Goal: Task Accomplishment & Management: Use online tool/utility

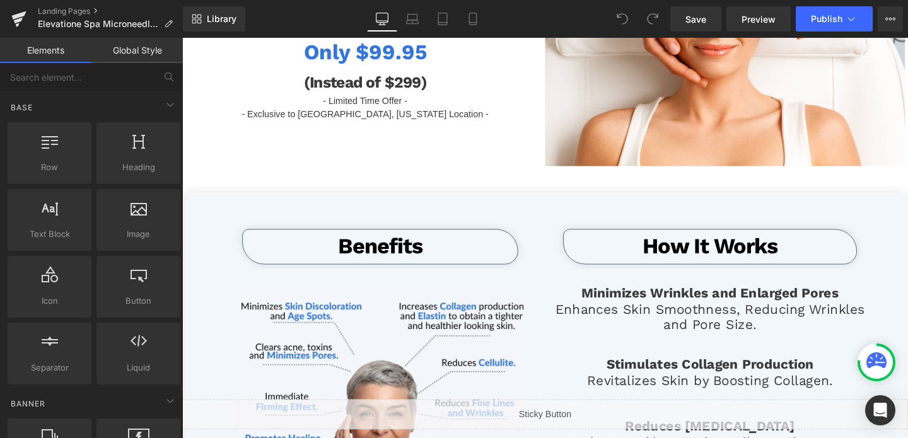
scroll to position [380, 0]
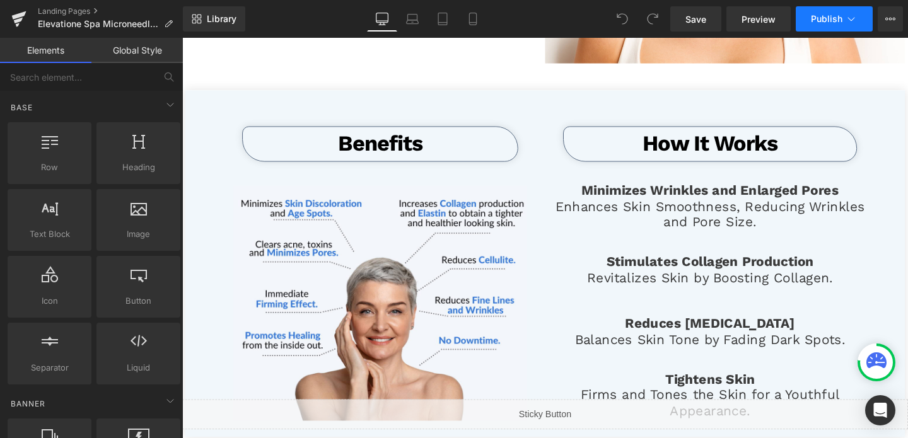
click at [824, 19] on span "Publish" at bounding box center [827, 19] width 32 height 10
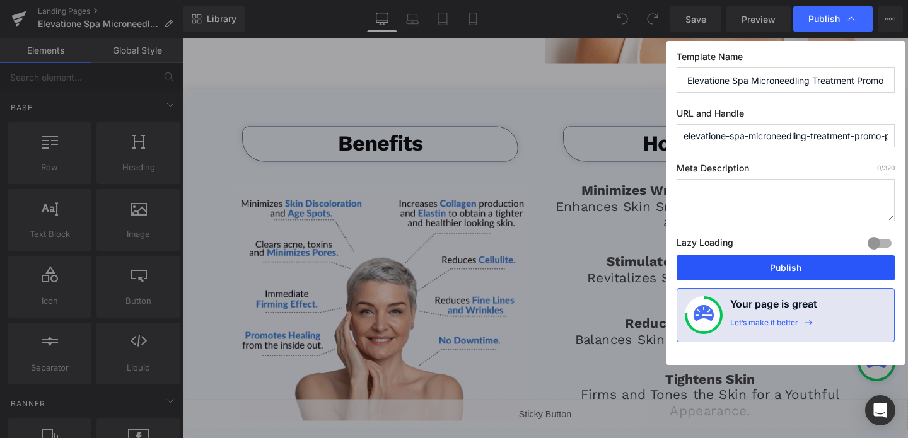
click at [776, 265] on button "Publish" at bounding box center [786, 267] width 218 height 25
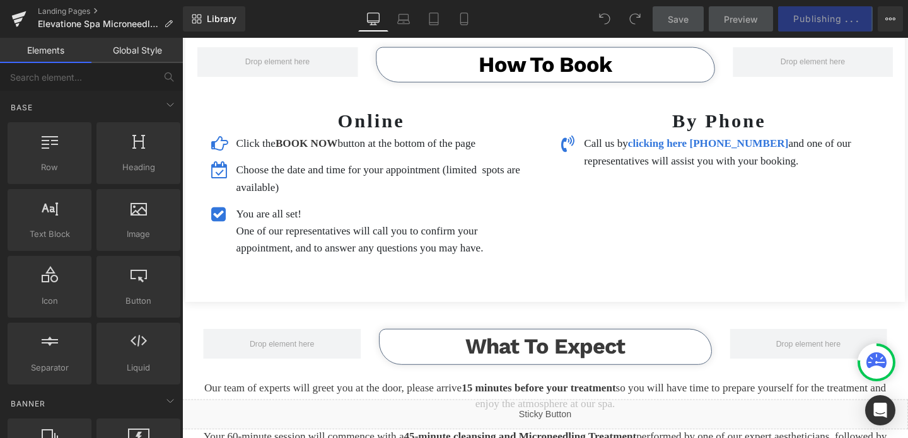
scroll to position [2156, 0]
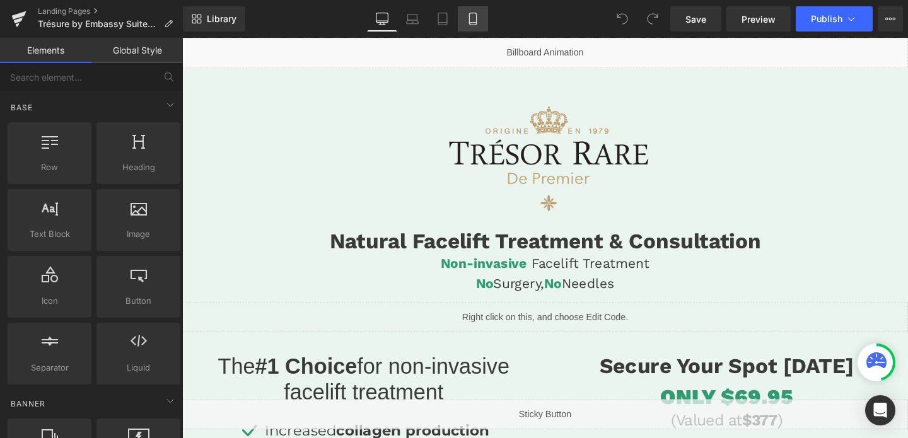
click at [476, 23] on icon at bounding box center [472, 23] width 7 height 0
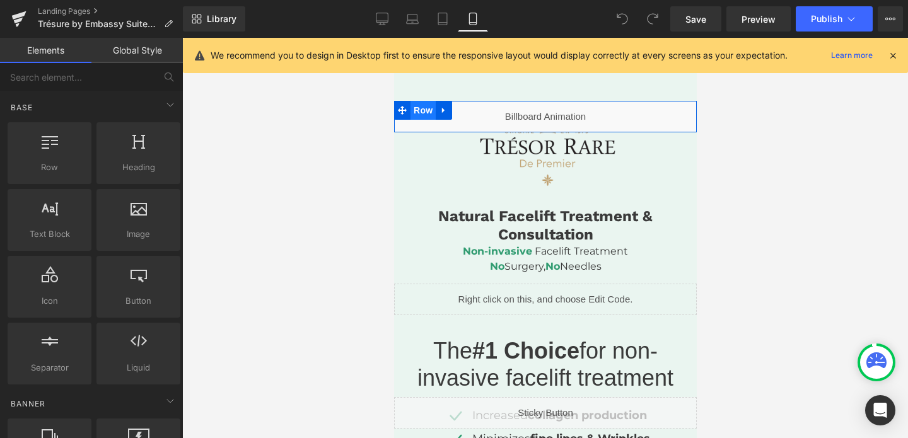
click at [413, 108] on span "Row" at bounding box center [422, 110] width 25 height 19
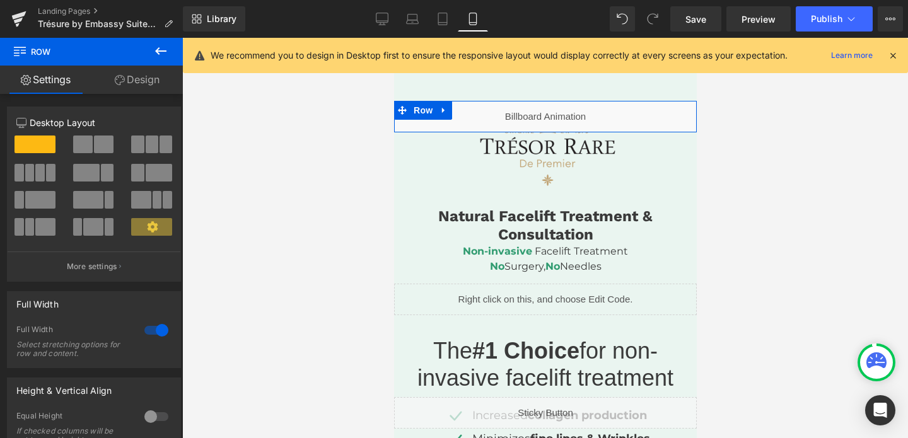
click at [156, 76] on link "Design" at bounding box center [136, 80] width 91 height 28
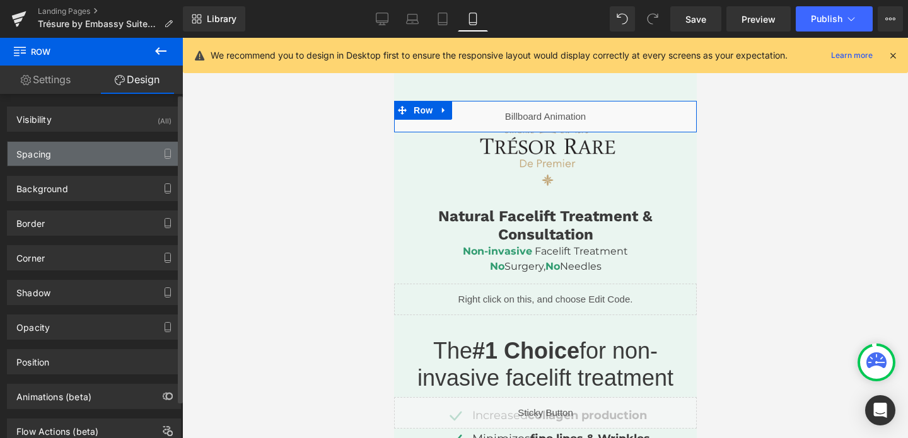
click at [87, 148] on div "Spacing" at bounding box center [94, 154] width 173 height 24
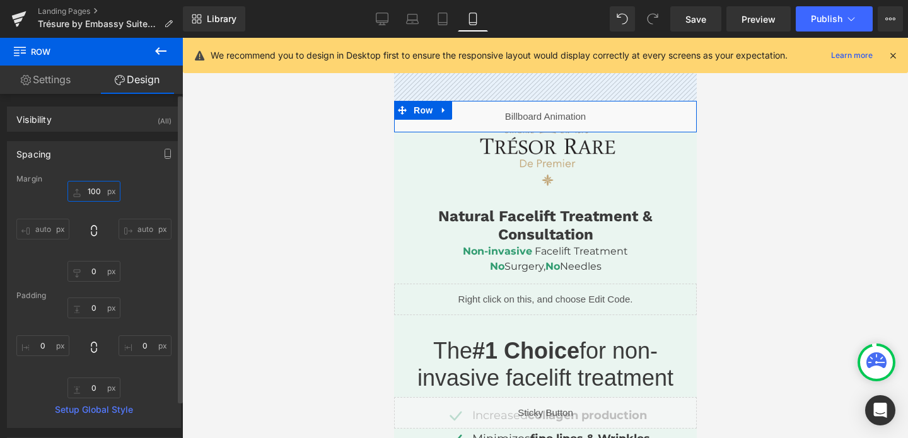
click at [91, 187] on input "100" at bounding box center [93, 191] width 53 height 21
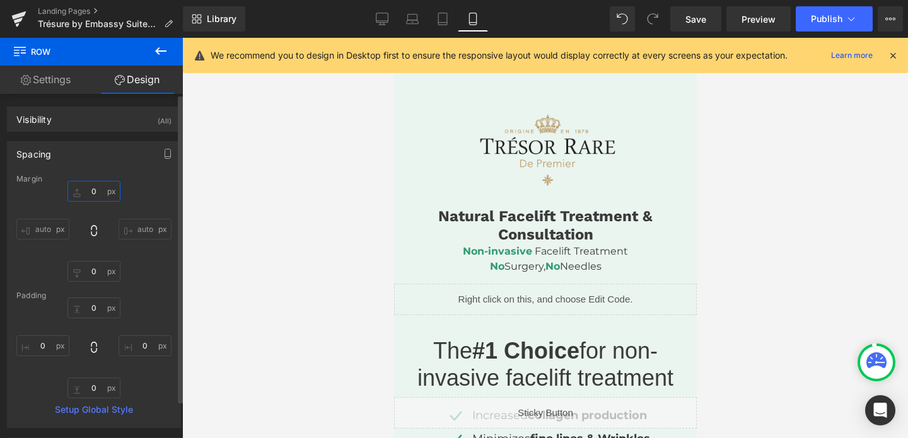
scroll to position [303, 0]
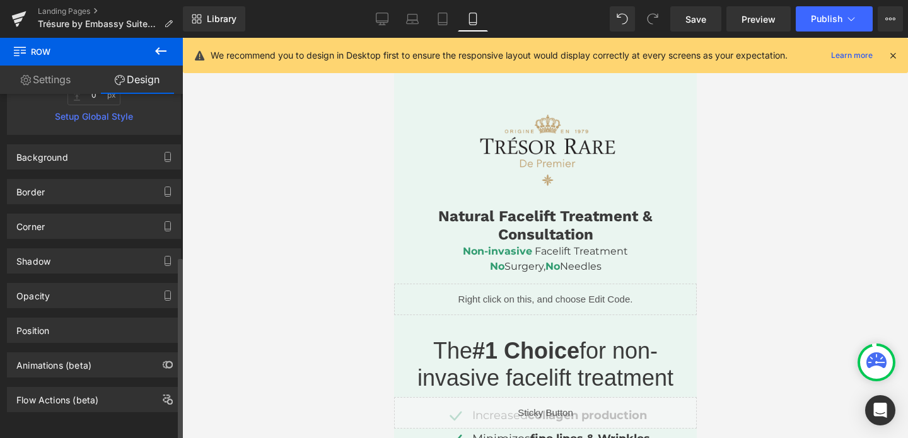
type input "0"
click at [93, 343] on div "Animations (beta)" at bounding box center [94, 360] width 189 height 35
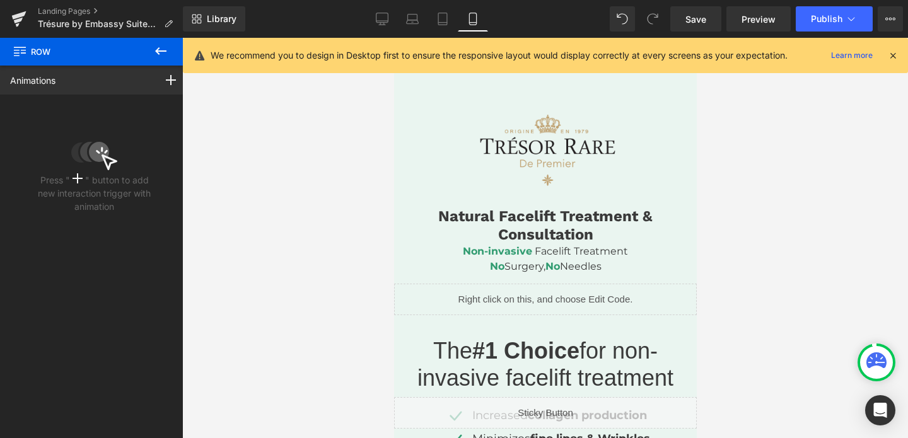
click at [152, 50] on button at bounding box center [161, 52] width 44 height 28
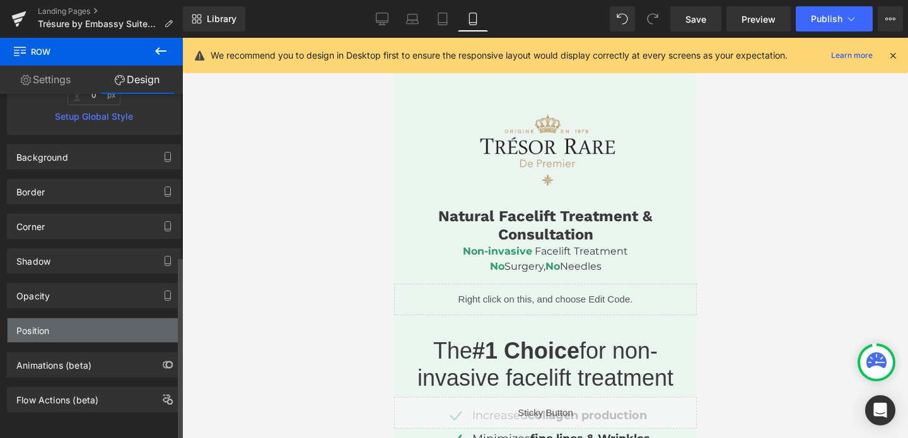
click at [51, 319] on div "Position" at bounding box center [94, 331] width 173 height 24
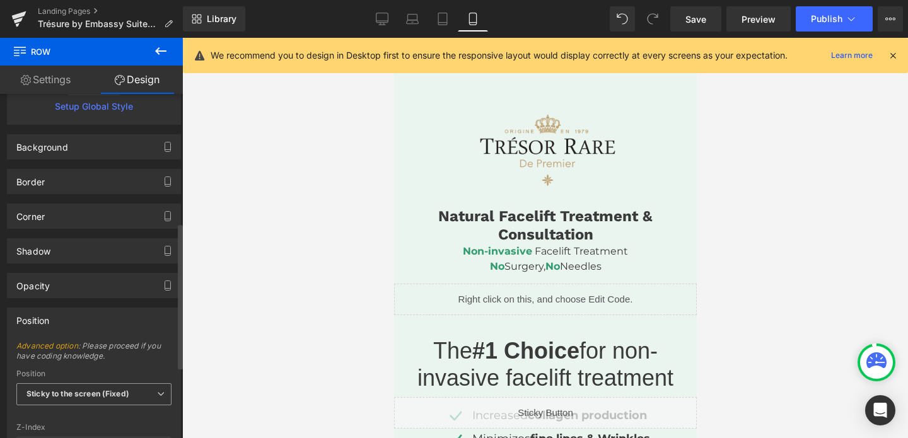
click at [59, 404] on span "Sticky to the screen (Fixed)" at bounding box center [93, 394] width 155 height 22
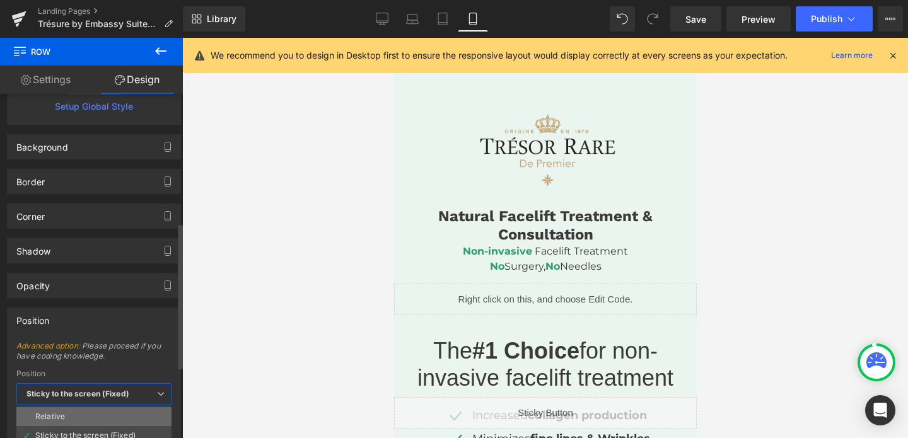
click at [59, 412] on div "Relative" at bounding box center [50, 416] width 30 height 9
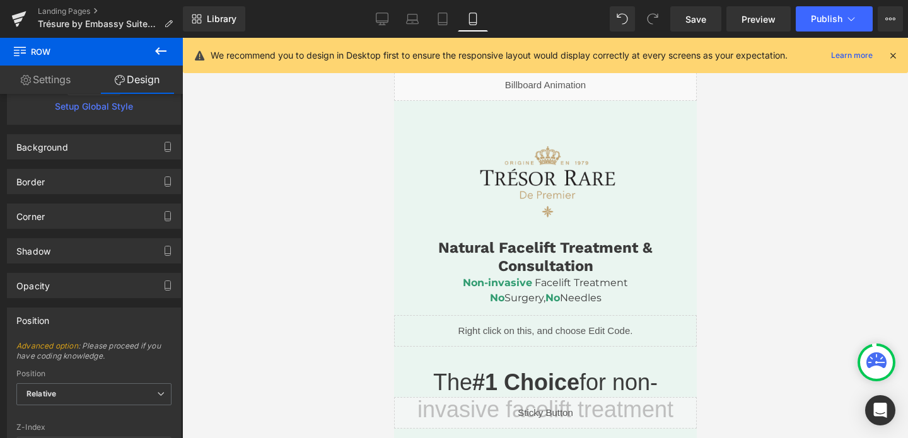
click at [891, 54] on icon at bounding box center [892, 55] width 11 height 11
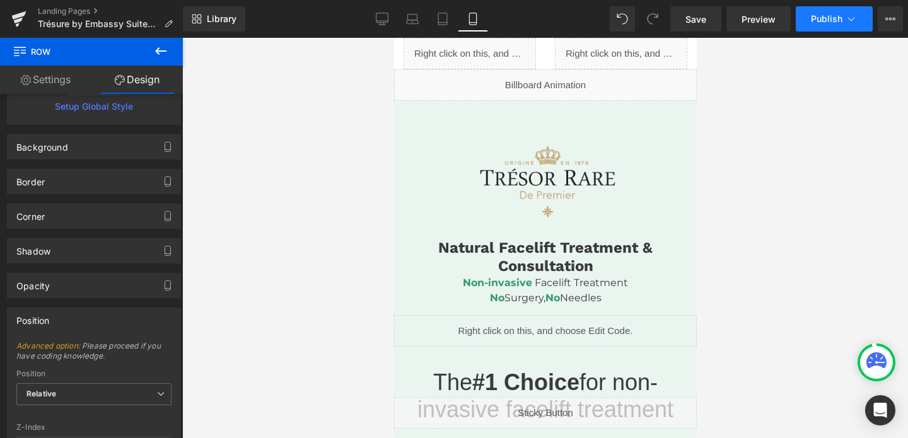
click at [821, 26] on button "Publish" at bounding box center [834, 18] width 77 height 25
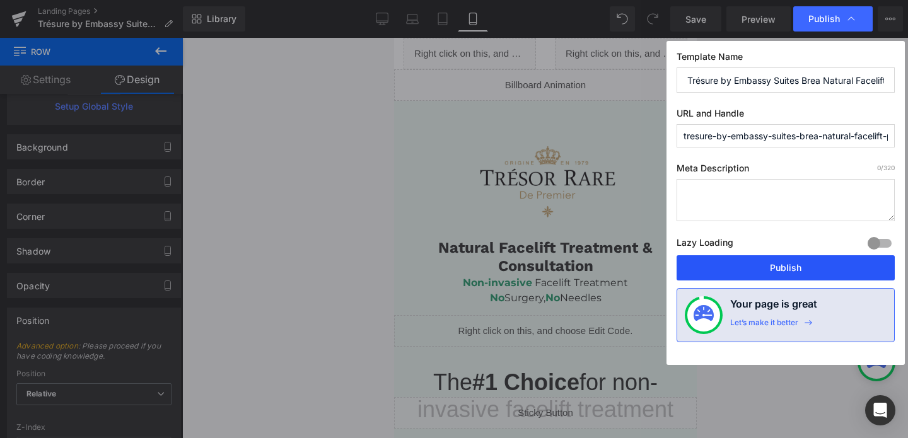
click at [808, 267] on button "Publish" at bounding box center [786, 267] width 218 height 25
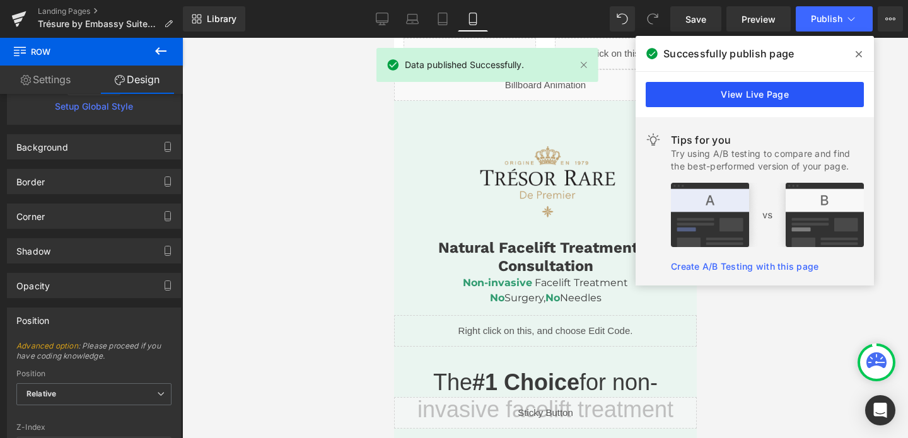
click at [742, 89] on link "View Live Page" at bounding box center [755, 94] width 218 height 25
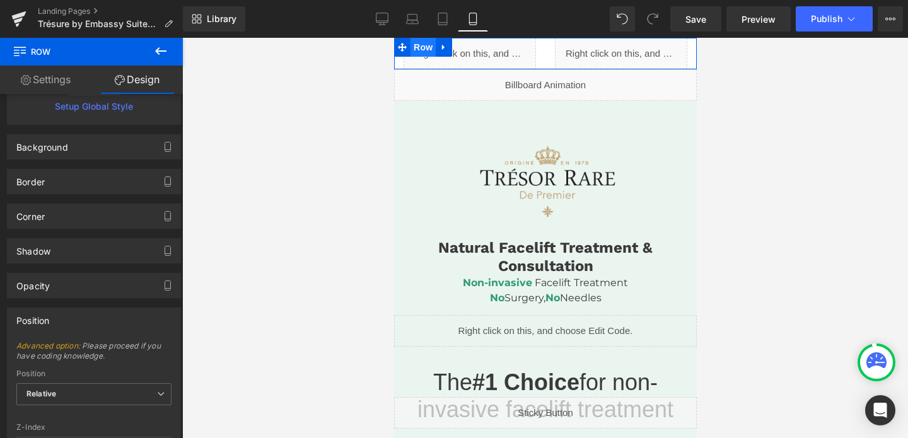
click at [419, 47] on span "Row" at bounding box center [422, 47] width 25 height 19
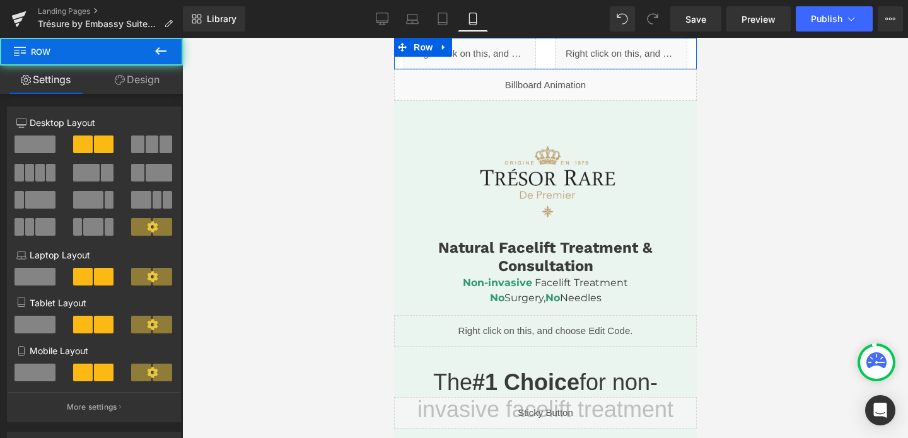
click at [126, 79] on link "Design" at bounding box center [136, 80] width 91 height 28
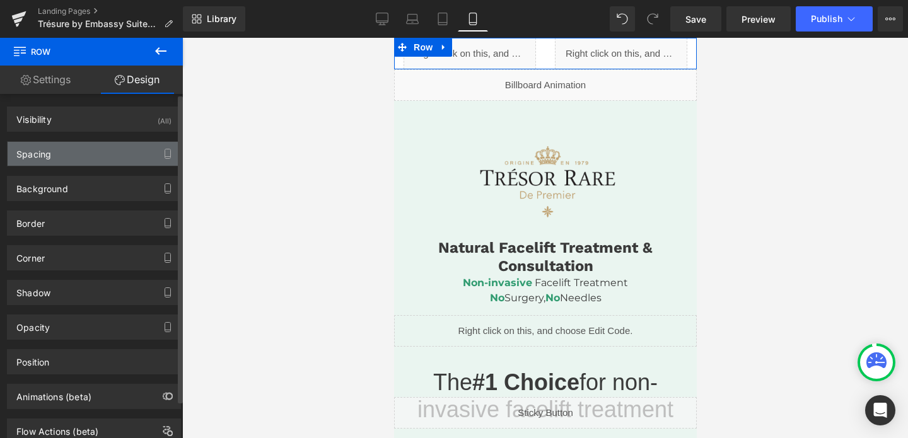
click at [82, 144] on div "Spacing" at bounding box center [94, 154] width 173 height 24
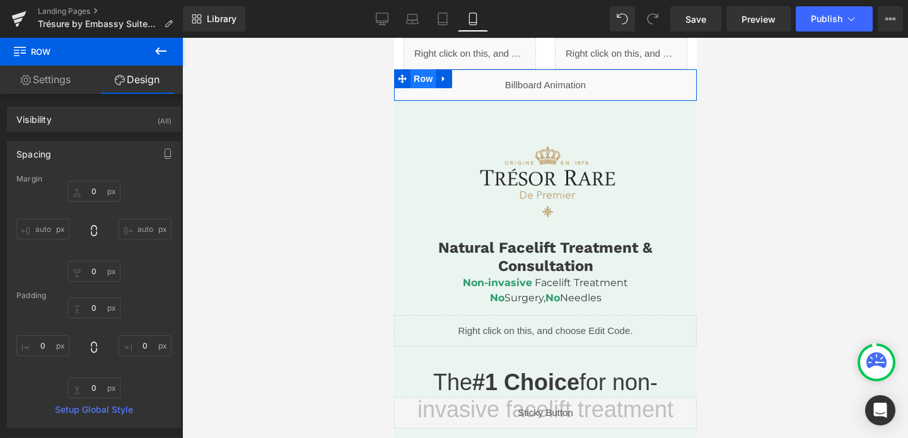
click at [411, 83] on span "Row" at bounding box center [422, 78] width 25 height 19
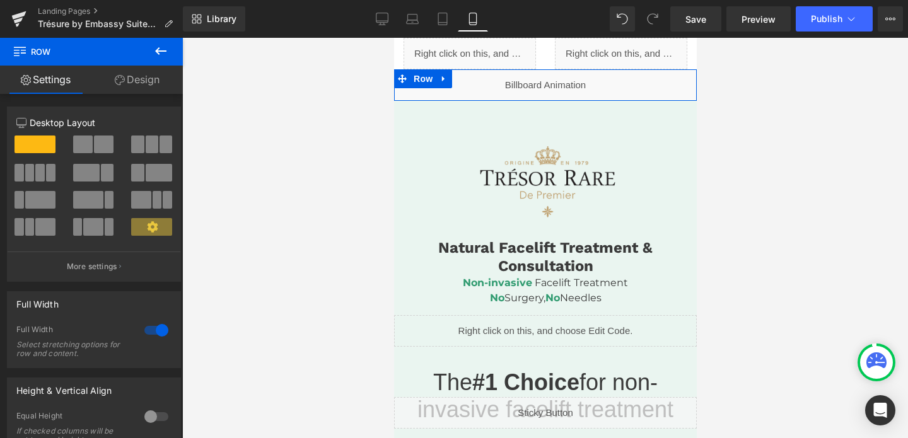
click at [147, 82] on link "Design" at bounding box center [136, 80] width 91 height 28
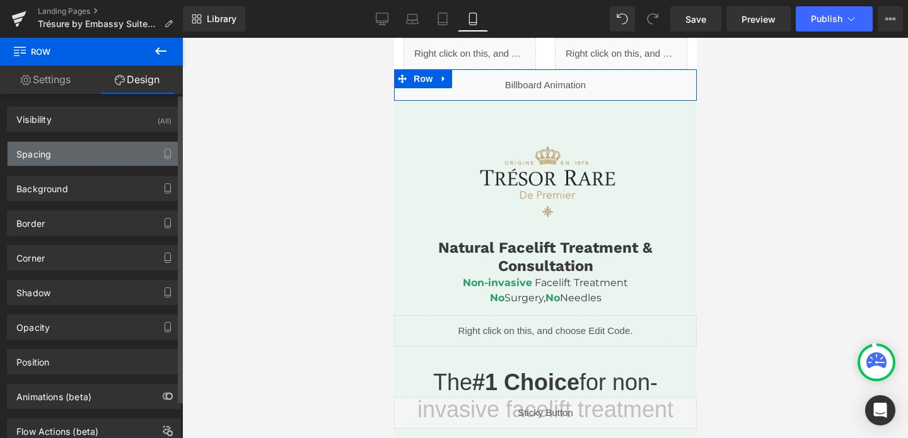
click at [75, 165] on div "Spacing" at bounding box center [94, 154] width 173 height 24
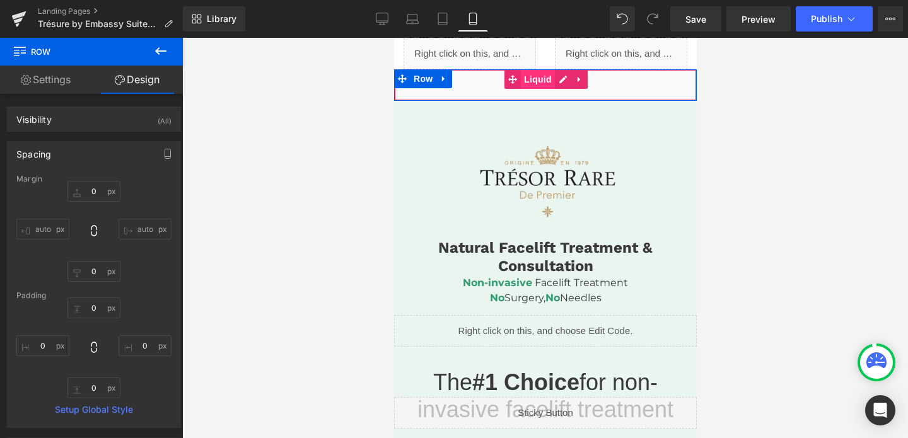
click at [549, 83] on span "Liquid" at bounding box center [537, 79] width 34 height 19
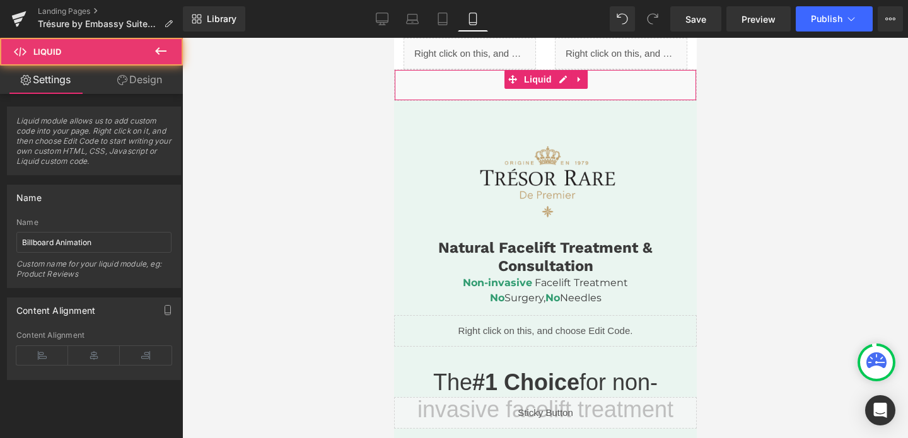
click at [134, 76] on link "Design" at bounding box center [139, 80] width 91 height 28
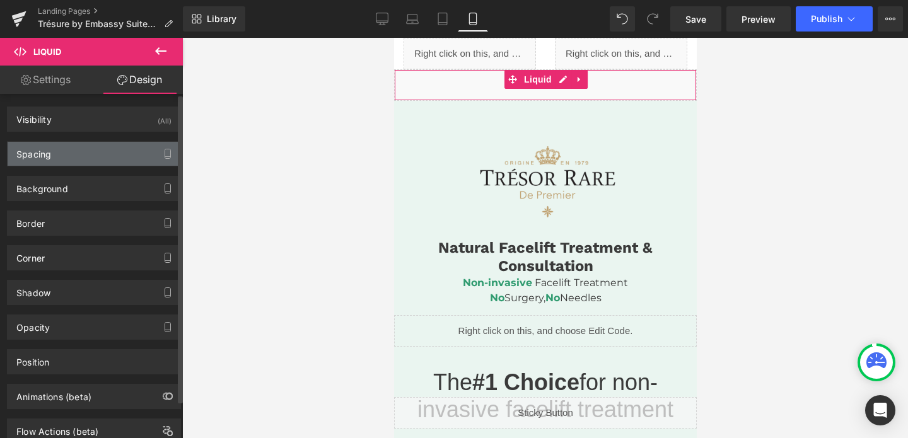
click at [77, 149] on div "Spacing" at bounding box center [94, 154] width 173 height 24
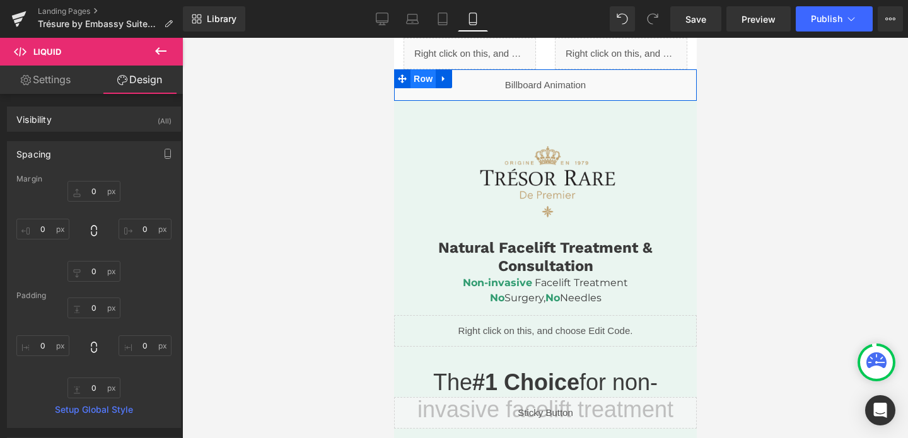
click at [421, 79] on span "Row" at bounding box center [422, 78] width 25 height 19
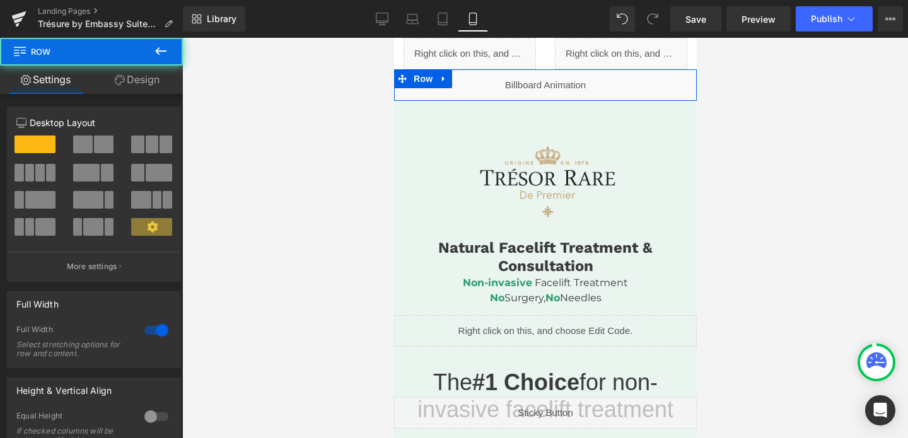
scroll to position [185, 0]
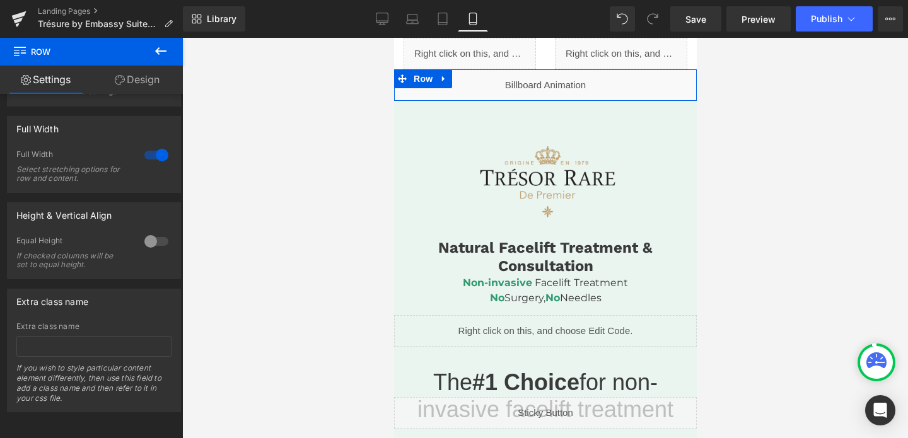
click at [143, 78] on link "Design" at bounding box center [136, 80] width 91 height 28
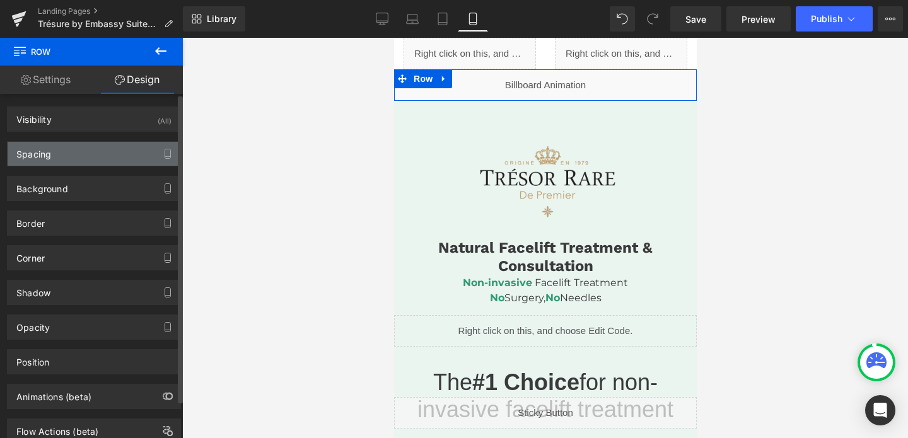
click at [73, 151] on div "Spacing" at bounding box center [94, 154] width 173 height 24
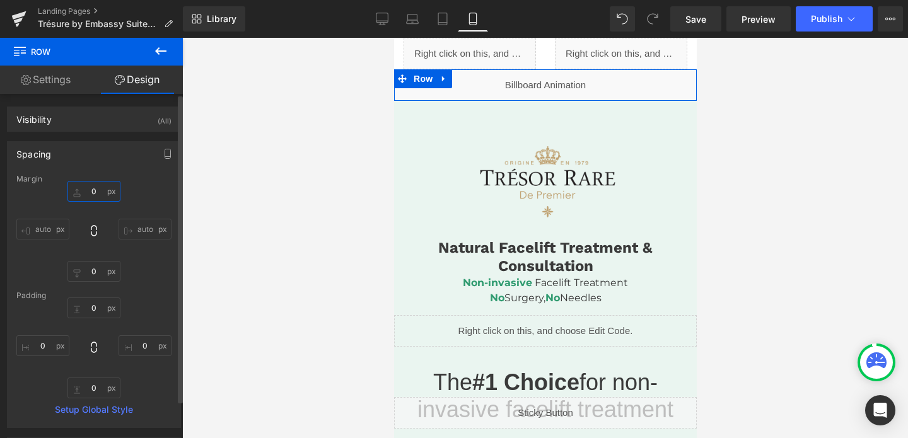
click at [91, 186] on input "text" at bounding box center [93, 191] width 53 height 21
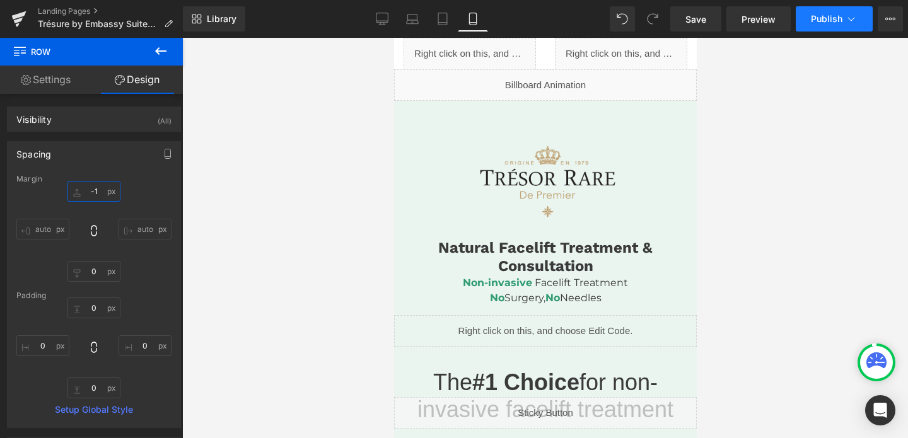
type input "-1"
click at [833, 20] on span "Publish" at bounding box center [827, 19] width 32 height 10
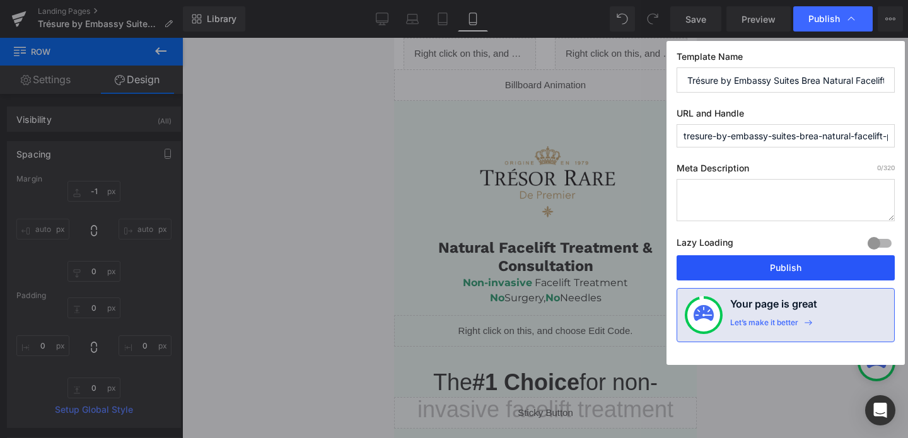
click at [771, 262] on button "Publish" at bounding box center [786, 267] width 218 height 25
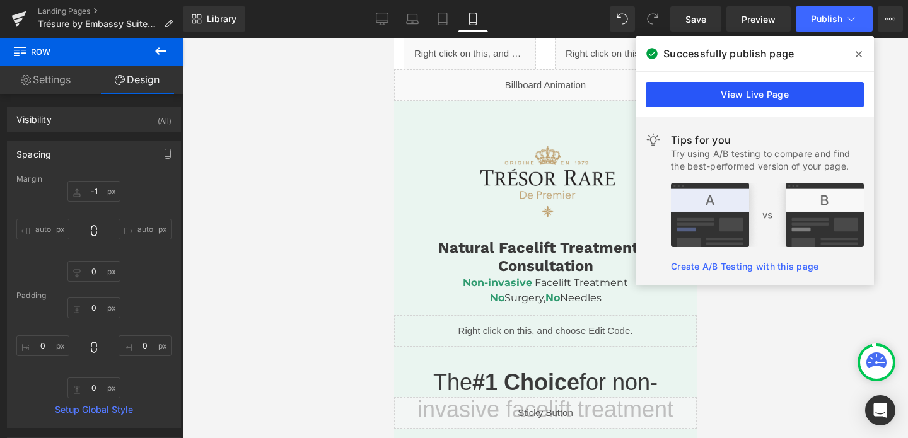
click at [689, 95] on link "View Live Page" at bounding box center [755, 94] width 218 height 25
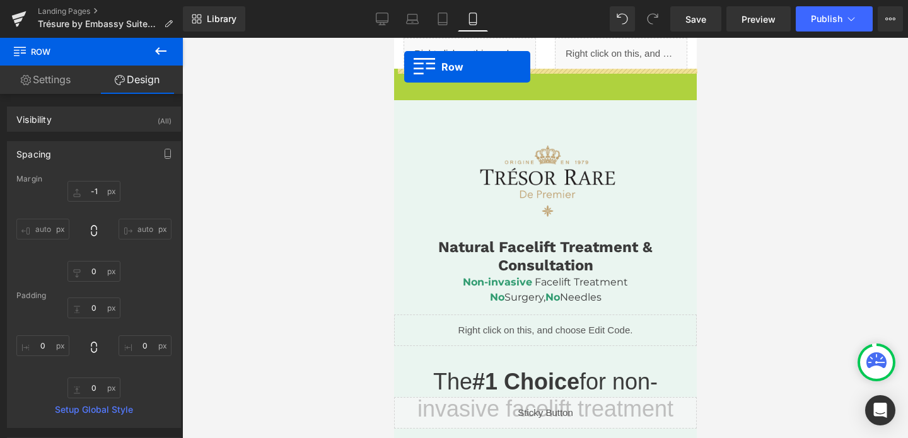
drag, startPoint x: 400, startPoint y: 80, endPoint x: 404, endPoint y: 67, distance: 13.8
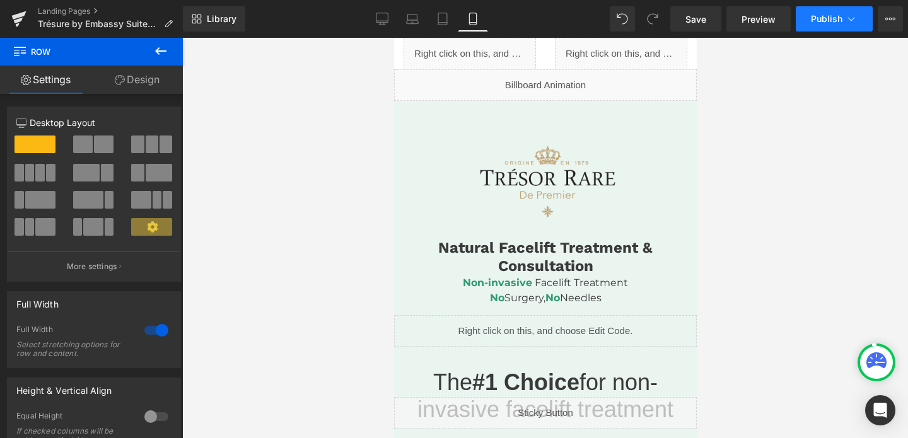
click at [824, 16] on span "Publish" at bounding box center [827, 19] width 32 height 10
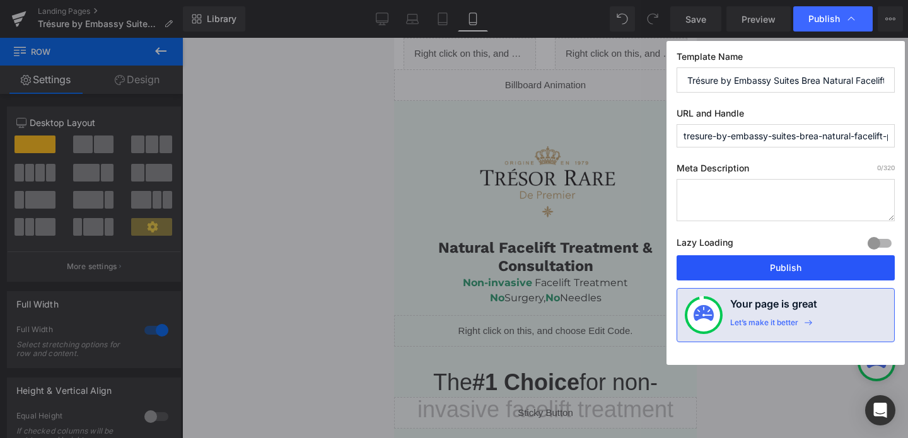
click at [742, 274] on button "Publish" at bounding box center [786, 267] width 218 height 25
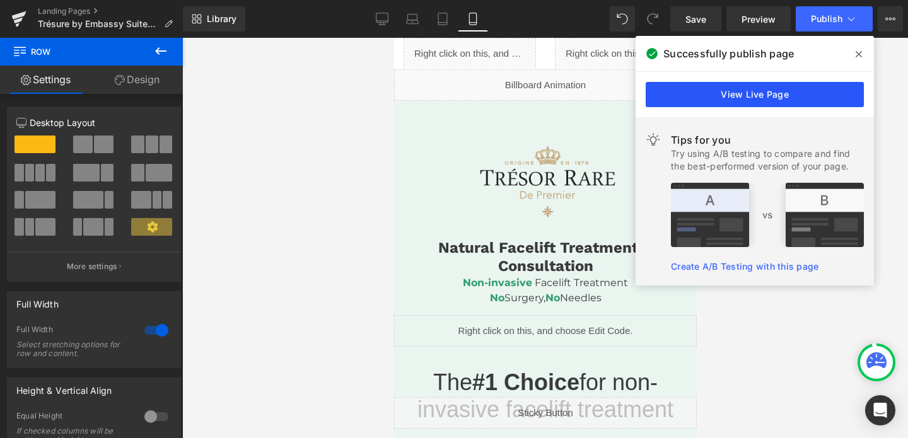
click at [704, 87] on link "View Live Page" at bounding box center [755, 94] width 218 height 25
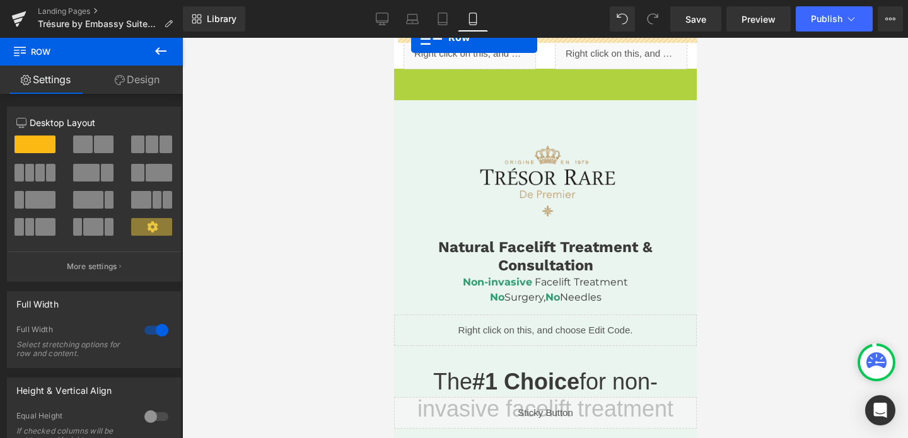
drag, startPoint x: 402, startPoint y: 78, endPoint x: 412, endPoint y: 32, distance: 47.3
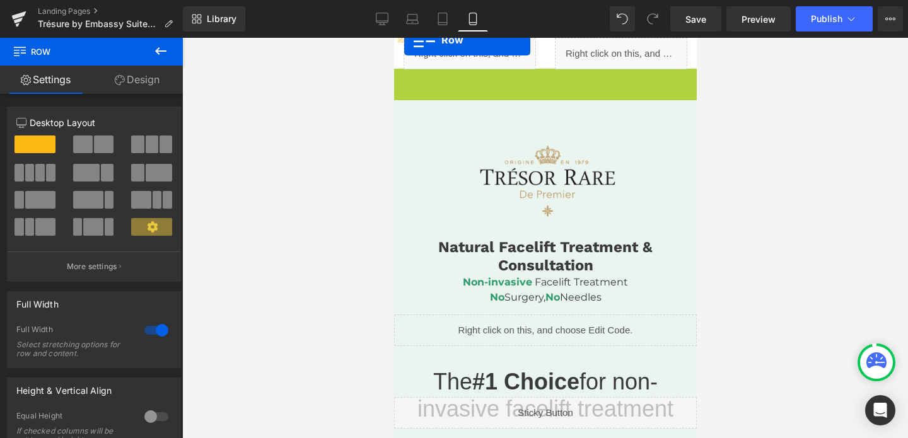
click at [404, 40] on div "Liquid" at bounding box center [469, 54] width 132 height 32
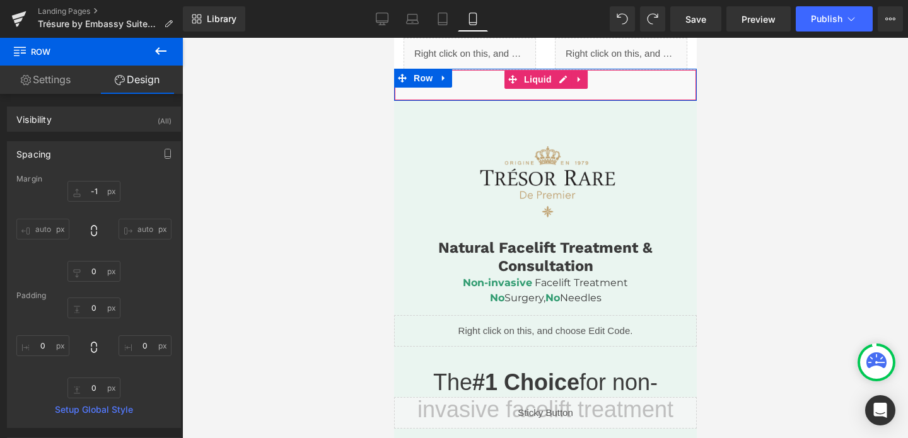
click at [486, 79] on div "Liquid" at bounding box center [545, 85] width 303 height 32
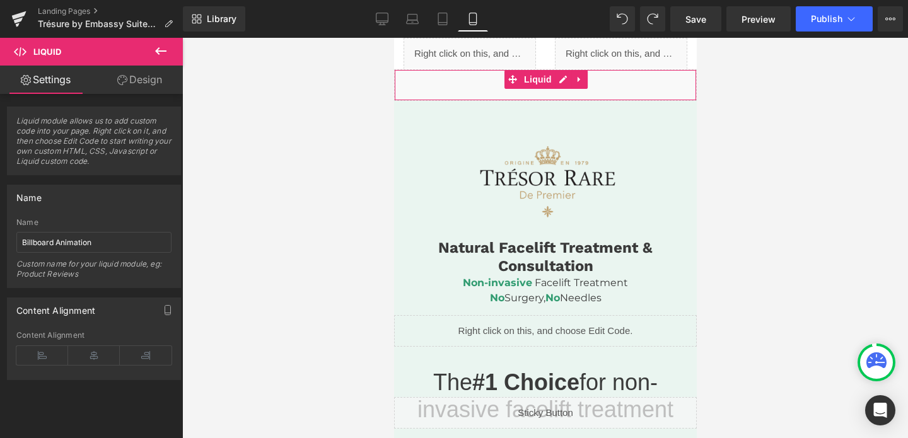
click at [138, 81] on link "Design" at bounding box center [139, 80] width 91 height 28
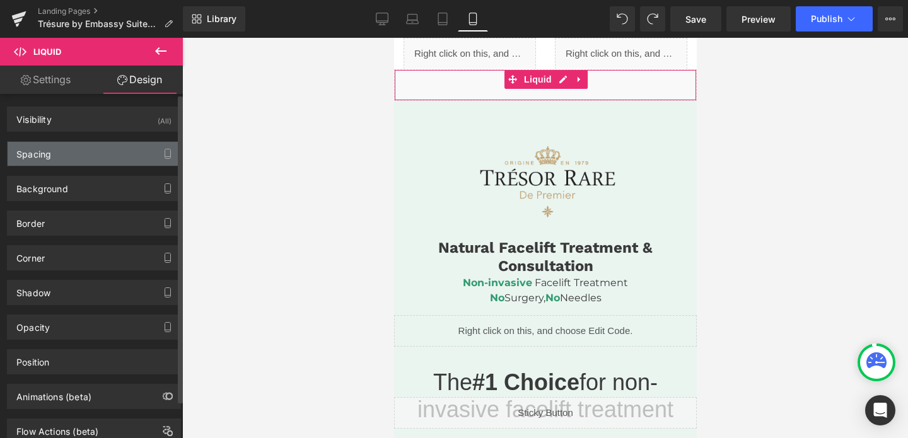
click at [89, 160] on div "Spacing" at bounding box center [94, 154] width 173 height 24
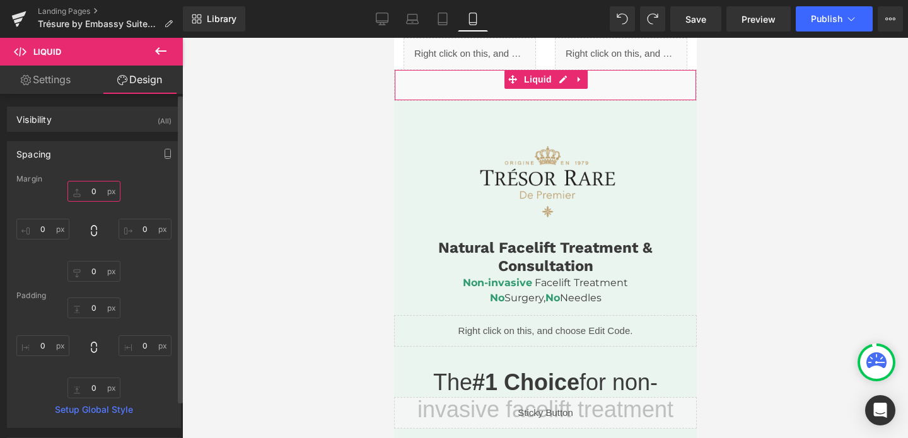
click at [92, 196] on input "0" at bounding box center [93, 191] width 53 height 21
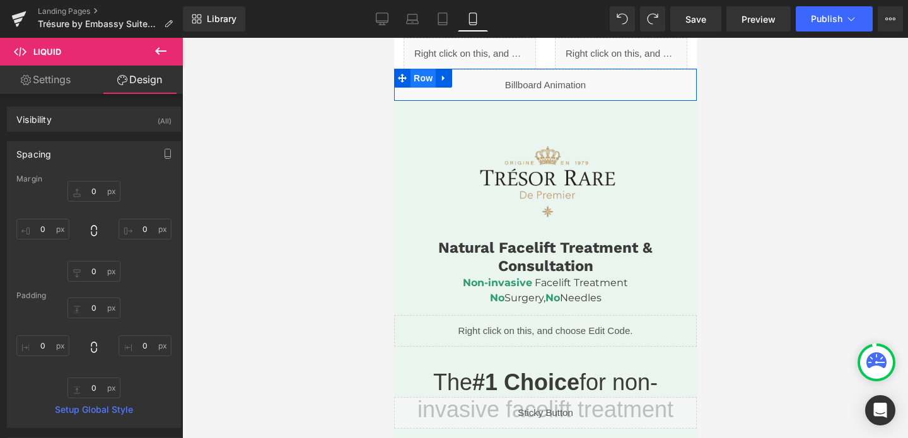
click at [425, 79] on span "Row" at bounding box center [422, 78] width 25 height 19
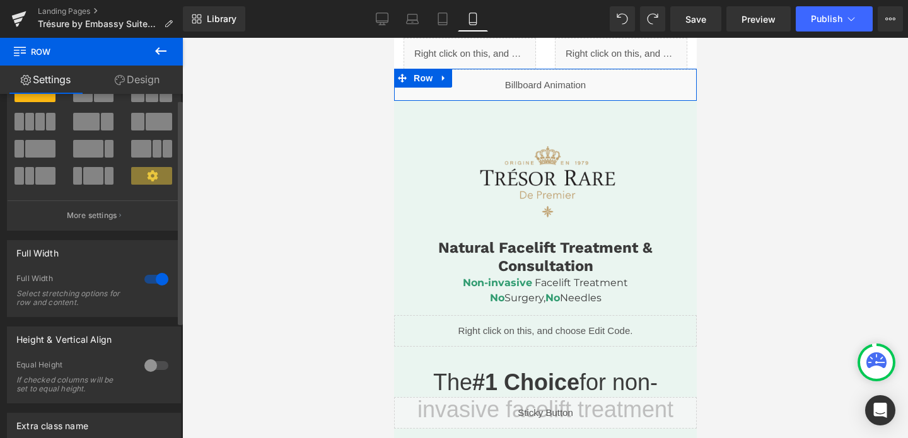
scroll to position [0, 0]
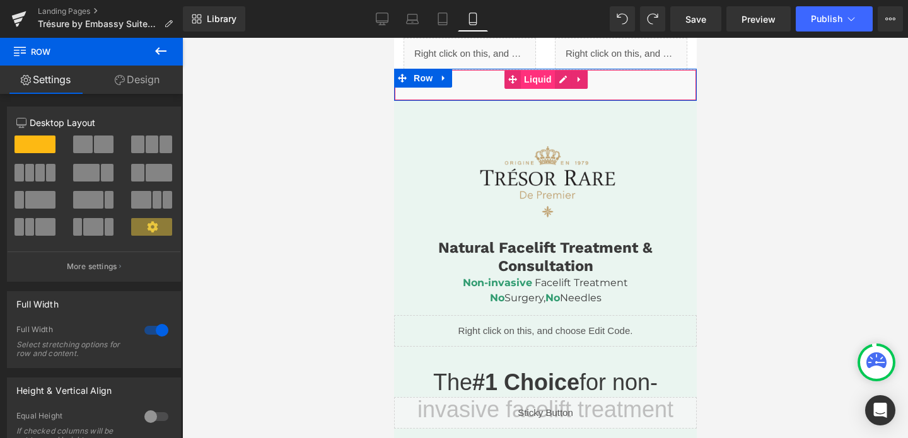
click at [532, 81] on span "Liquid" at bounding box center [537, 79] width 34 height 19
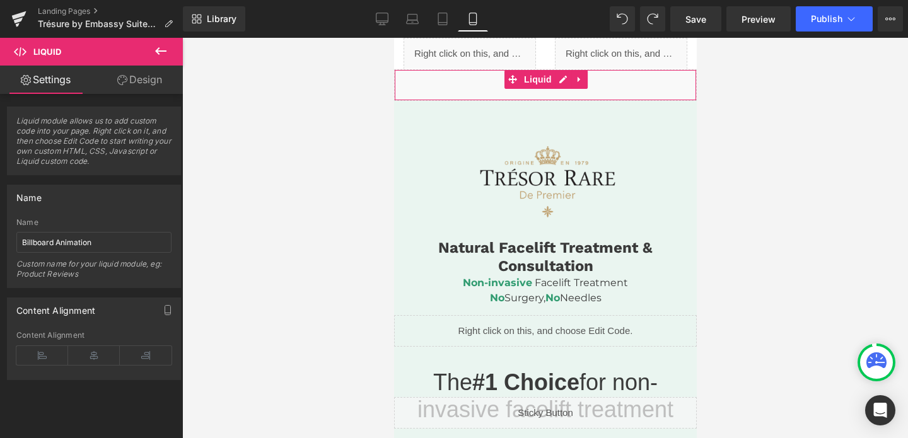
click at [148, 78] on link "Design" at bounding box center [139, 80] width 91 height 28
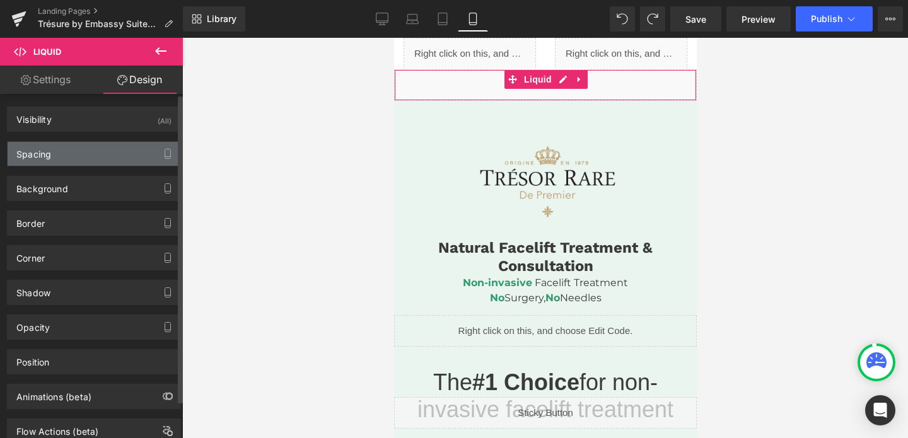
click at [95, 145] on div "Spacing" at bounding box center [94, 154] width 173 height 24
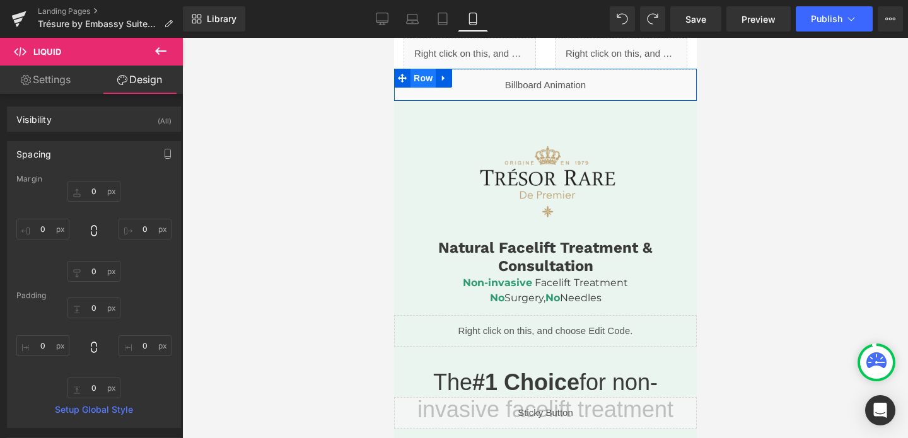
click at [427, 85] on span "Row" at bounding box center [422, 78] width 25 height 19
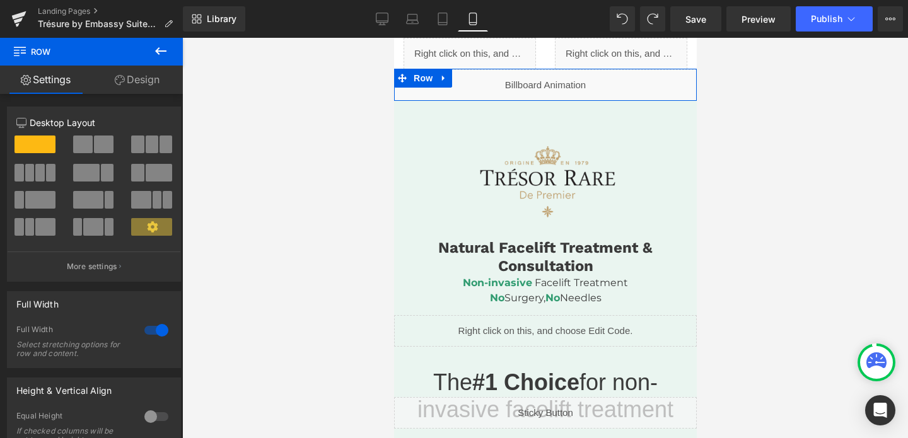
click at [126, 75] on link "Design" at bounding box center [136, 80] width 91 height 28
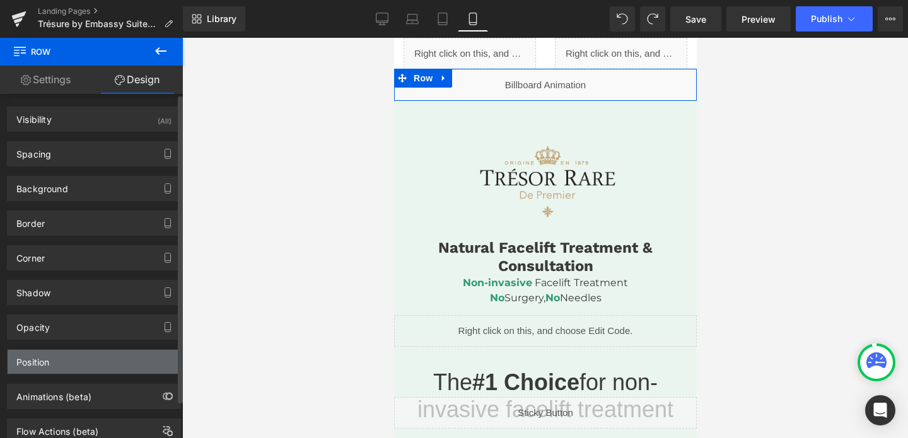
click at [66, 372] on div "Position" at bounding box center [94, 362] width 173 height 24
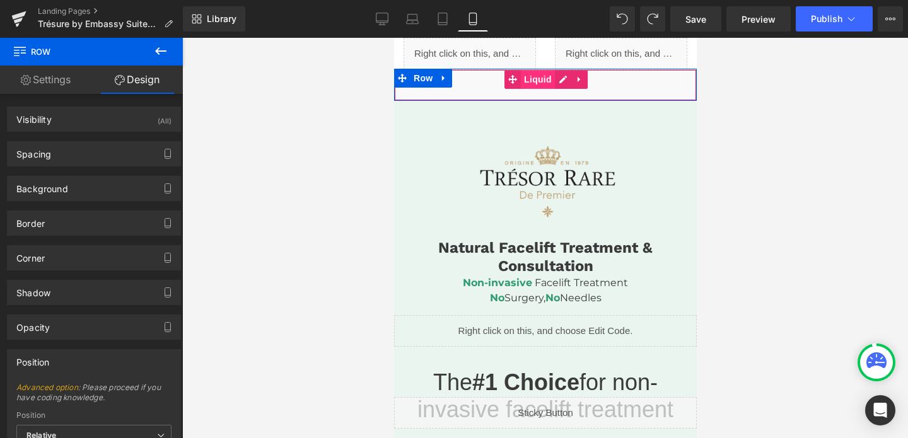
click at [542, 85] on span "Liquid" at bounding box center [537, 79] width 34 height 19
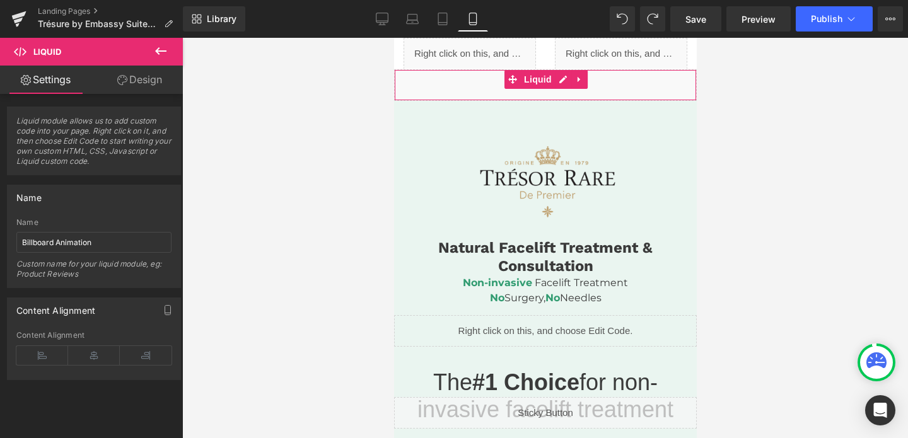
click at [140, 80] on link "Design" at bounding box center [139, 80] width 91 height 28
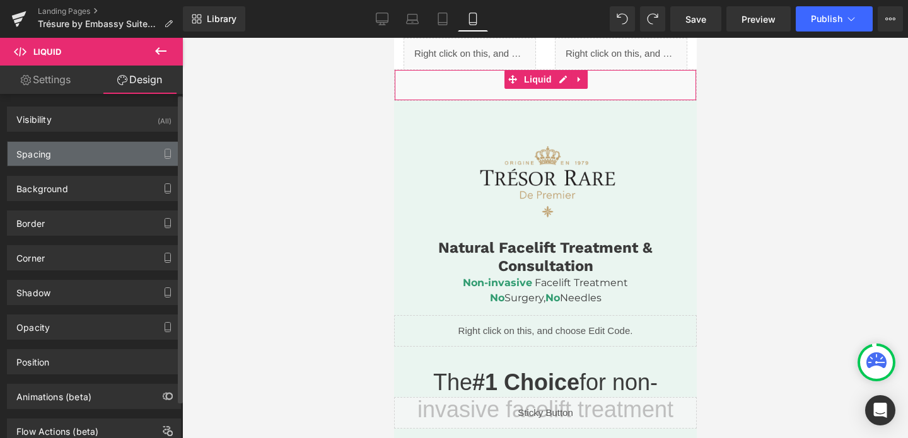
click at [58, 165] on div "Spacing" at bounding box center [94, 154] width 173 height 24
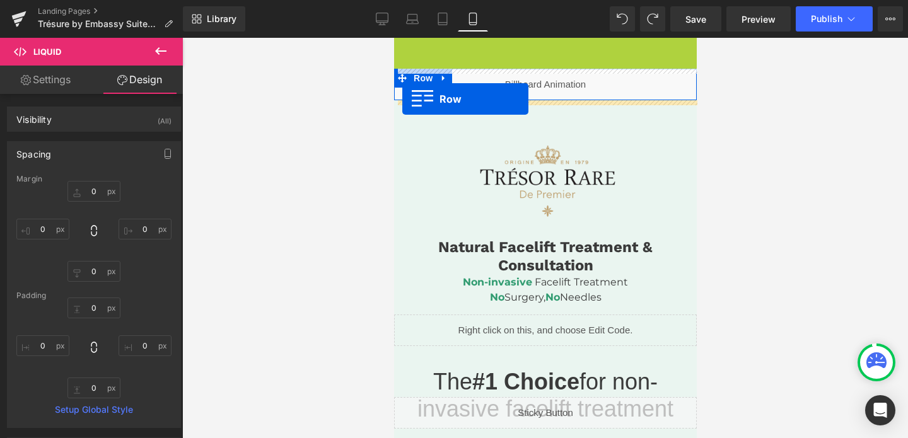
drag, startPoint x: 402, startPoint y: 48, endPoint x: 402, endPoint y: 99, distance: 51.1
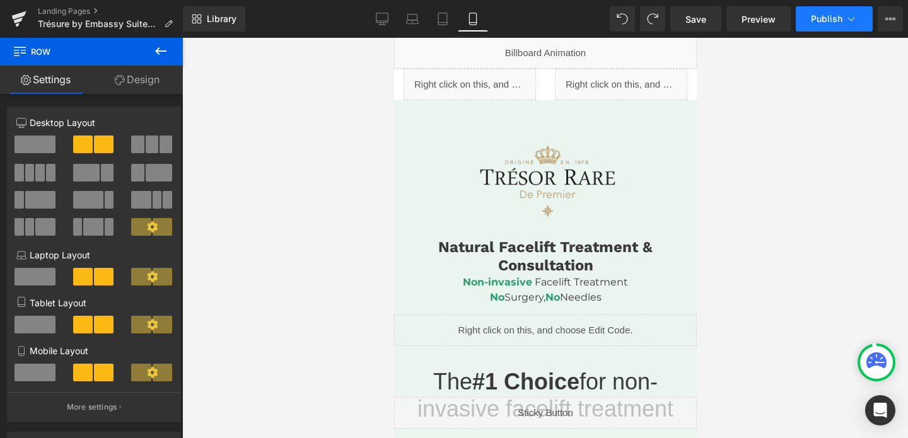
click at [842, 16] on span "Publish" at bounding box center [827, 19] width 32 height 10
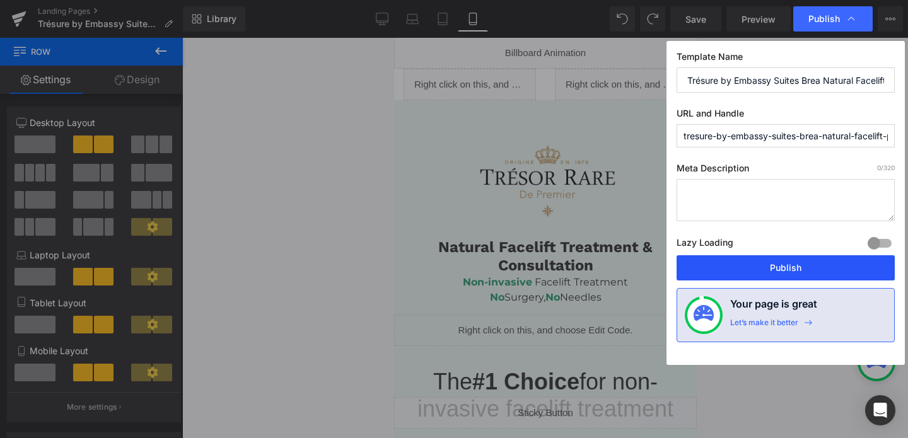
click at [782, 271] on button "Publish" at bounding box center [786, 267] width 218 height 25
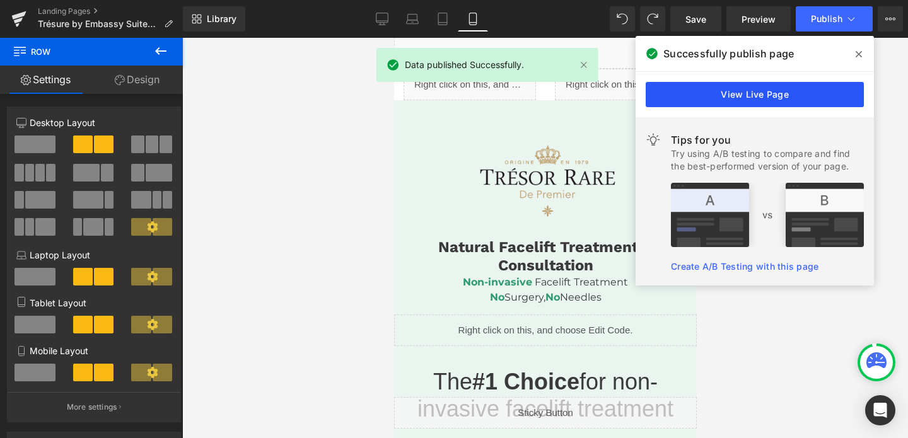
click at [745, 96] on link "View Live Page" at bounding box center [755, 94] width 218 height 25
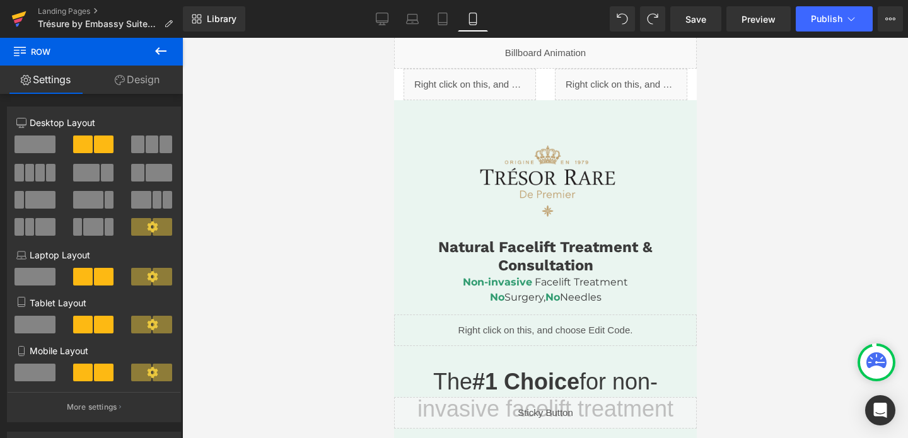
click at [21, 15] on icon at bounding box center [19, 15] width 15 height 8
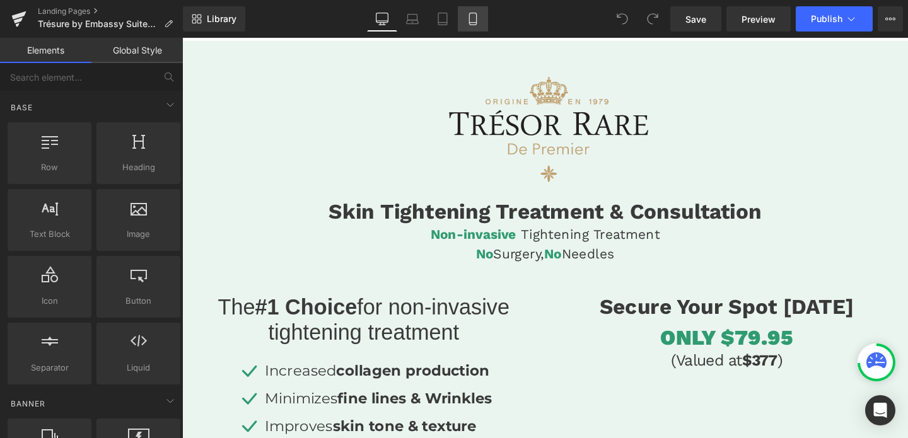
click at [469, 25] on icon at bounding box center [473, 19] width 13 height 13
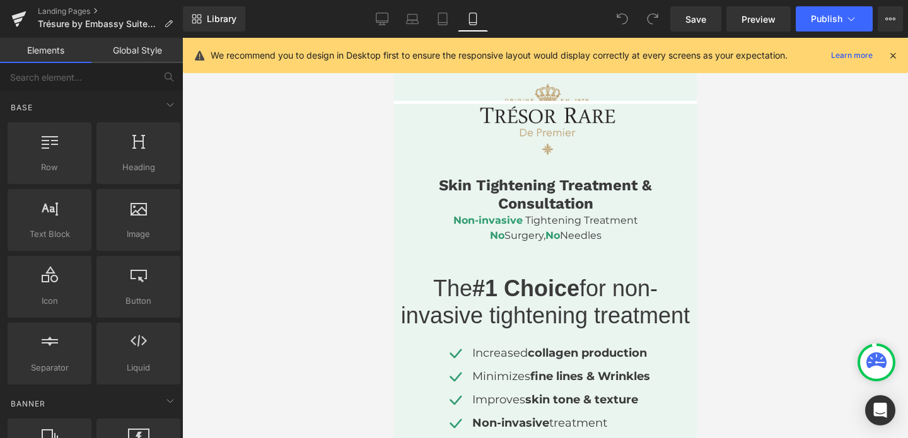
click at [394, 38] on span "Row" at bounding box center [394, 38] width 0 height 0
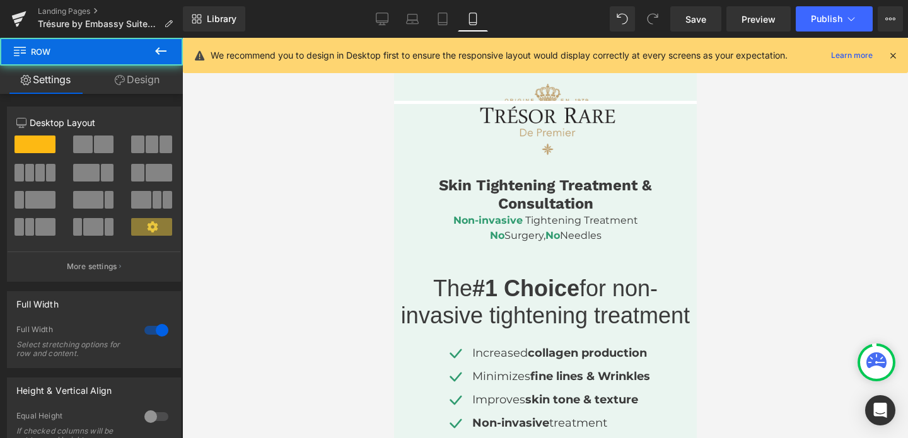
click at [149, 80] on link "Design" at bounding box center [136, 80] width 91 height 28
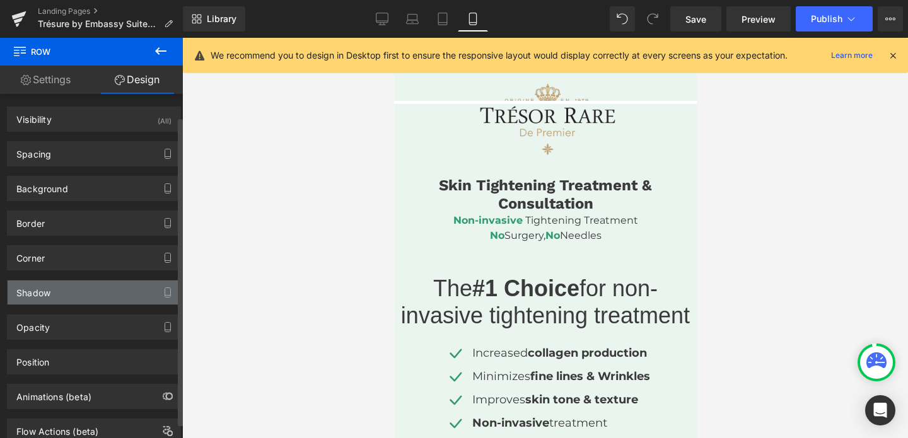
scroll to position [42, 0]
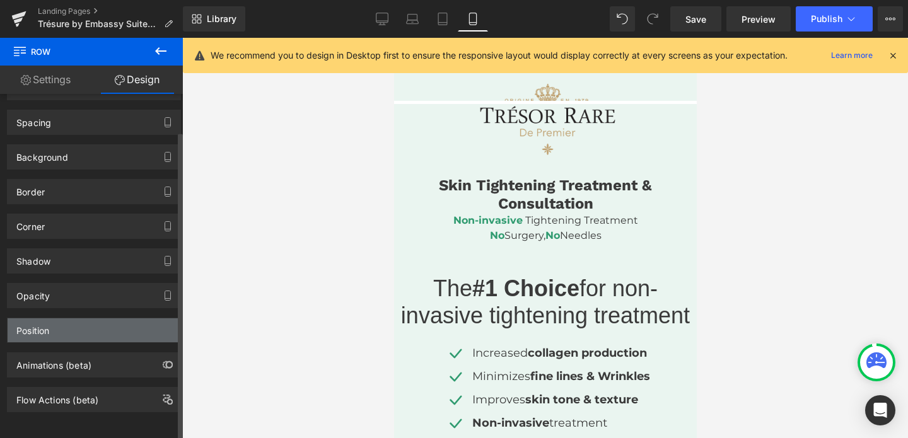
click at [75, 320] on div "Position" at bounding box center [94, 331] width 173 height 24
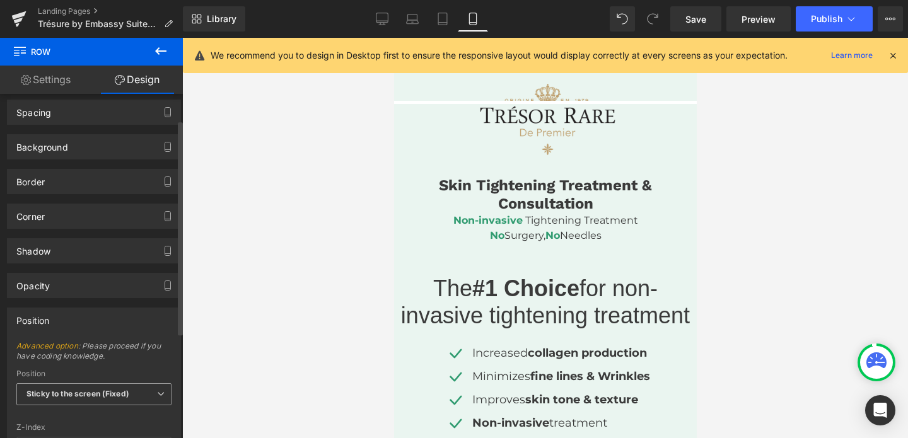
click at [62, 404] on span "Sticky to the screen (Fixed)" at bounding box center [93, 394] width 155 height 22
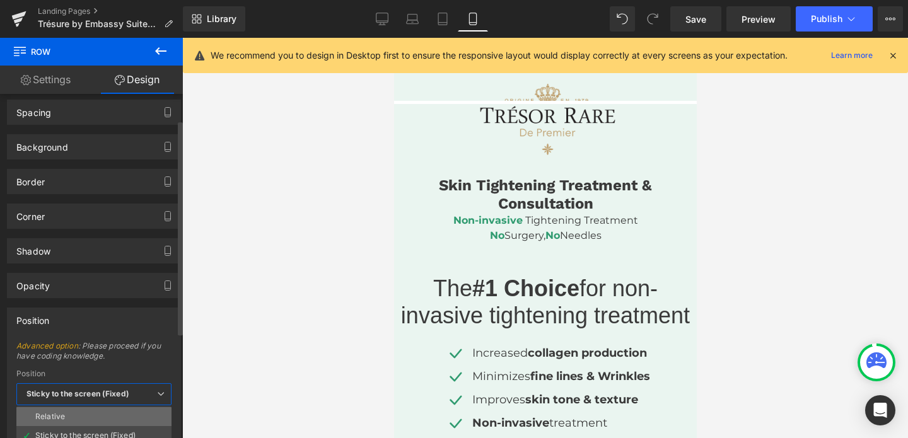
click at [59, 417] on div "Relative" at bounding box center [50, 416] width 30 height 9
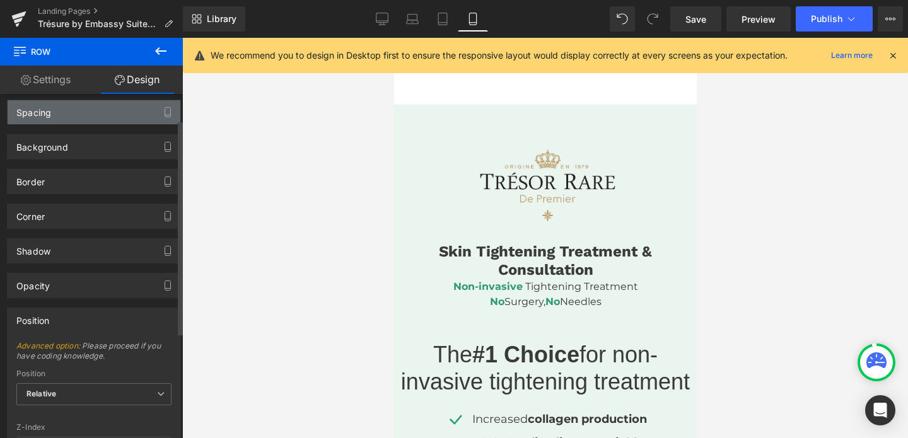
click at [95, 121] on div "Spacing" at bounding box center [94, 112] width 173 height 24
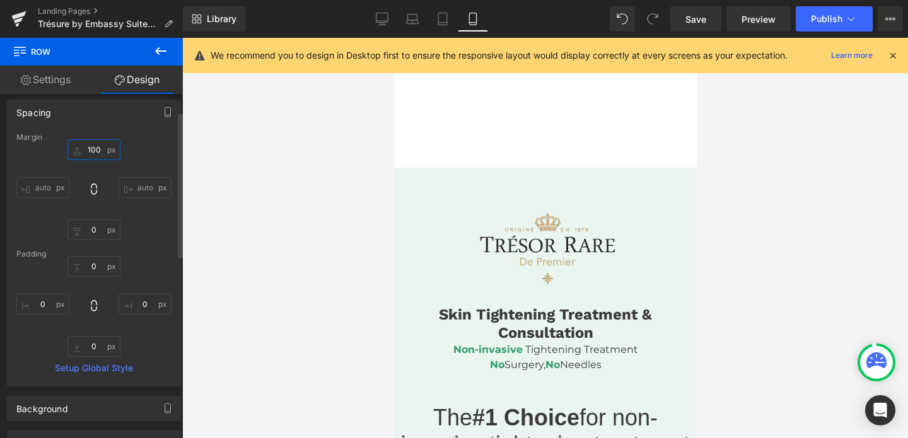
click at [94, 148] on input "100" at bounding box center [93, 149] width 53 height 21
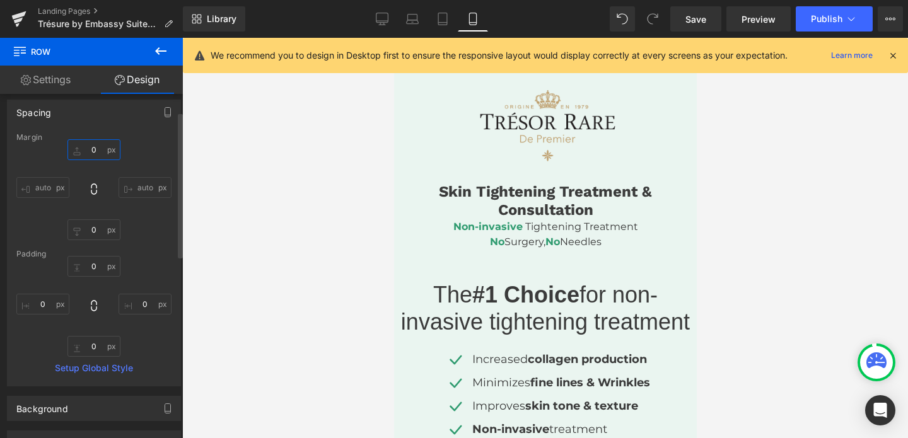
type input "0"
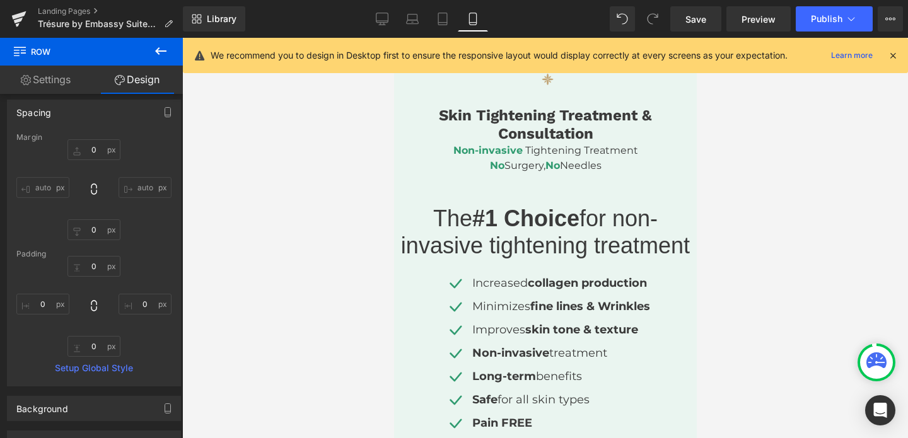
scroll to position [0, 0]
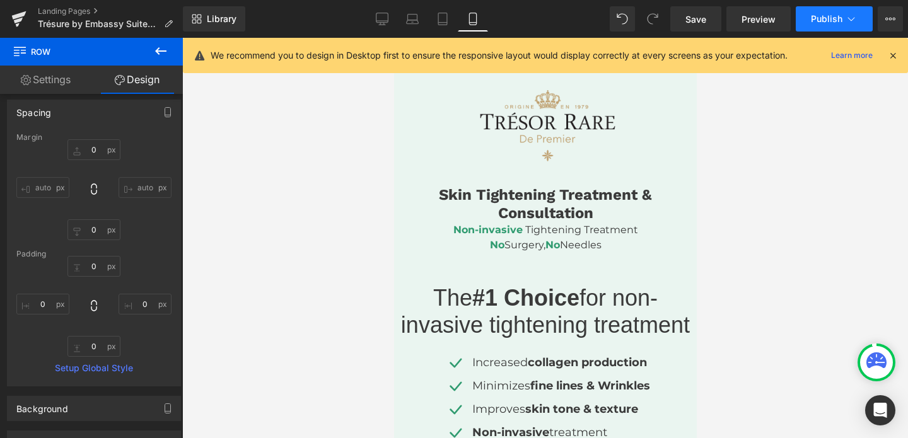
click at [826, 12] on button "Publish" at bounding box center [834, 18] width 77 height 25
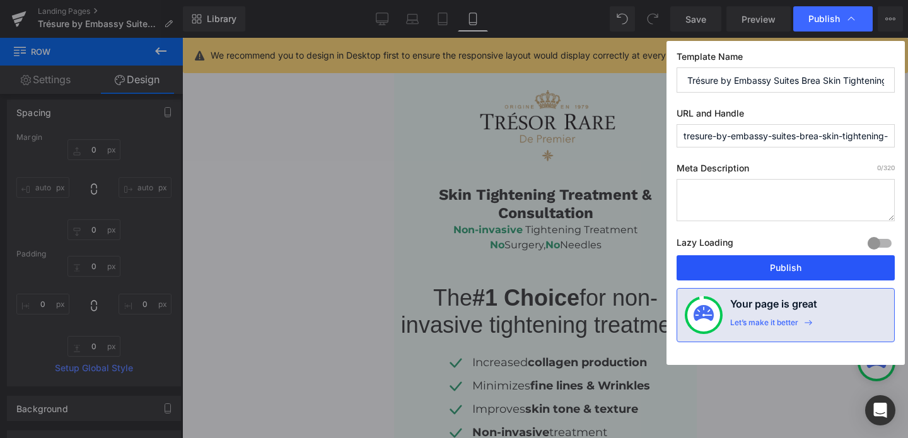
click at [758, 275] on button "Publish" at bounding box center [786, 267] width 218 height 25
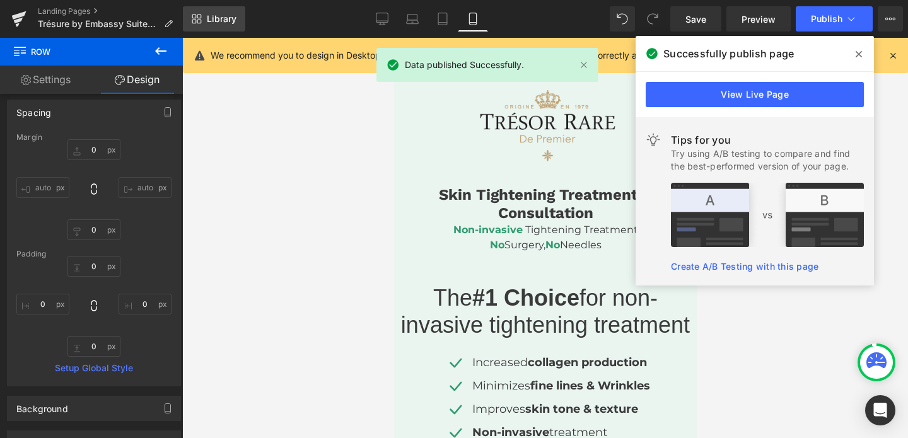
click at [230, 23] on span "Library" at bounding box center [222, 18] width 30 height 11
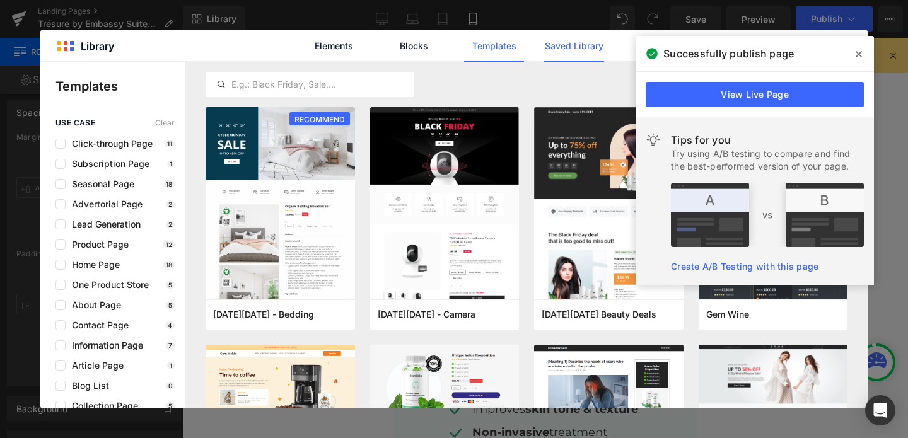
click at [0, 0] on link "Saved Library" at bounding box center [0, 0] width 0 height 0
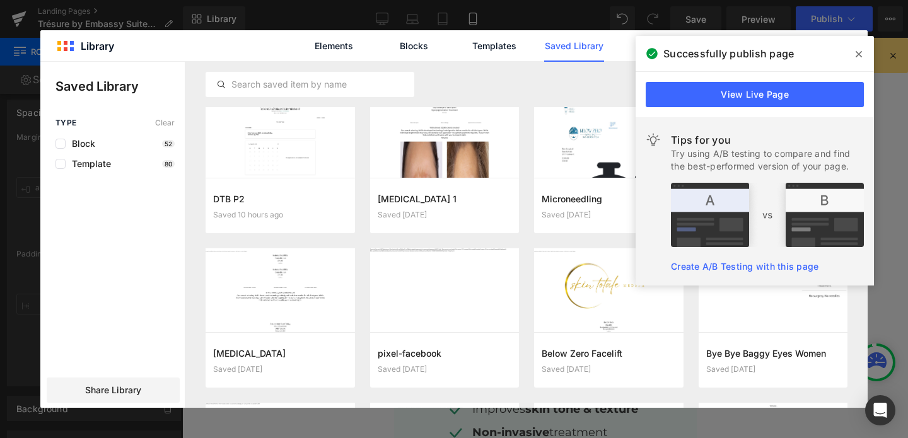
scroll to position [177, 0]
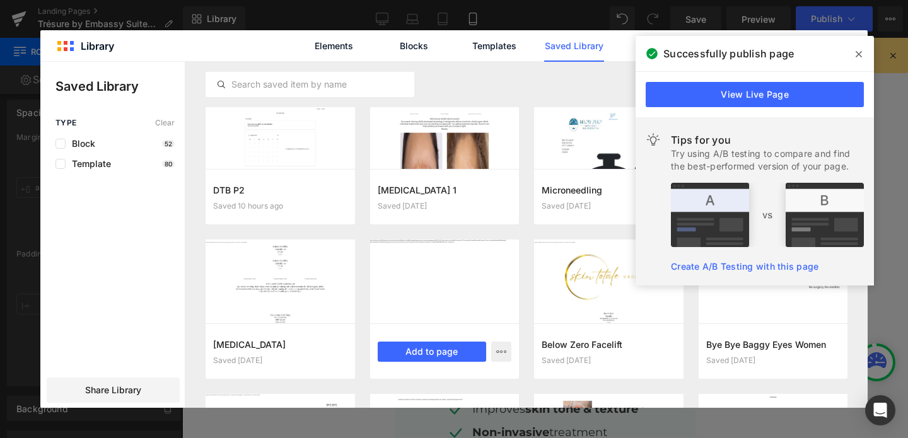
click at [447, 299] on div at bounding box center [444, 282] width 149 height 84
click at [429, 347] on button "Add to page" at bounding box center [432, 352] width 109 height 20
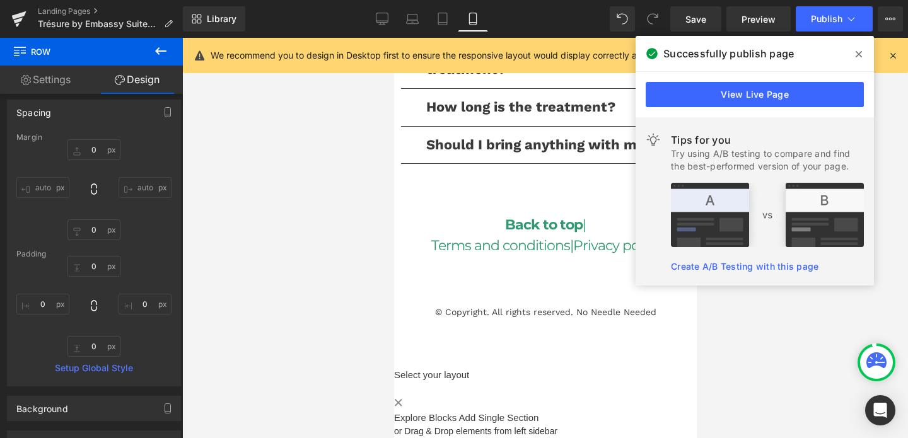
scroll to position [4323, 0]
click at [829, 13] on button "Publish" at bounding box center [834, 18] width 77 height 25
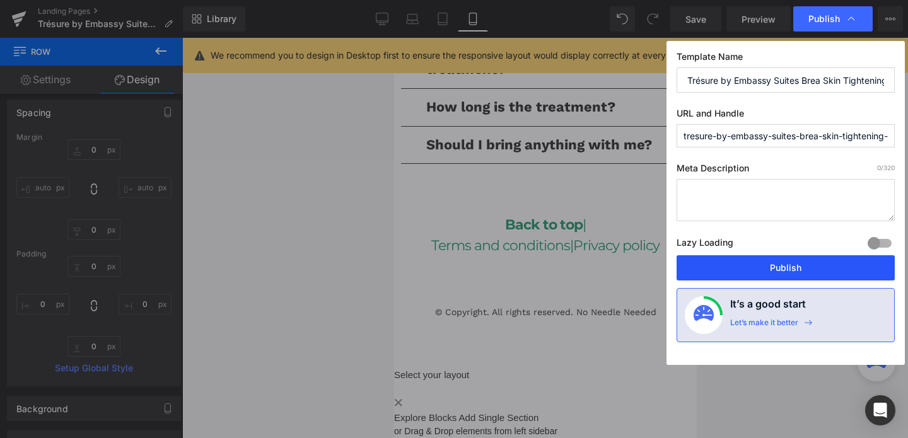
click at [763, 262] on button "Publish" at bounding box center [786, 267] width 218 height 25
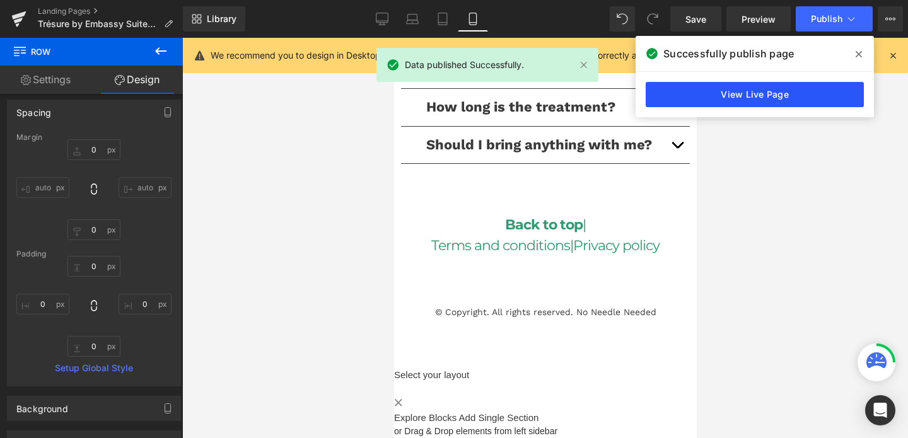
click at [771, 93] on link "View Live Page" at bounding box center [755, 94] width 218 height 25
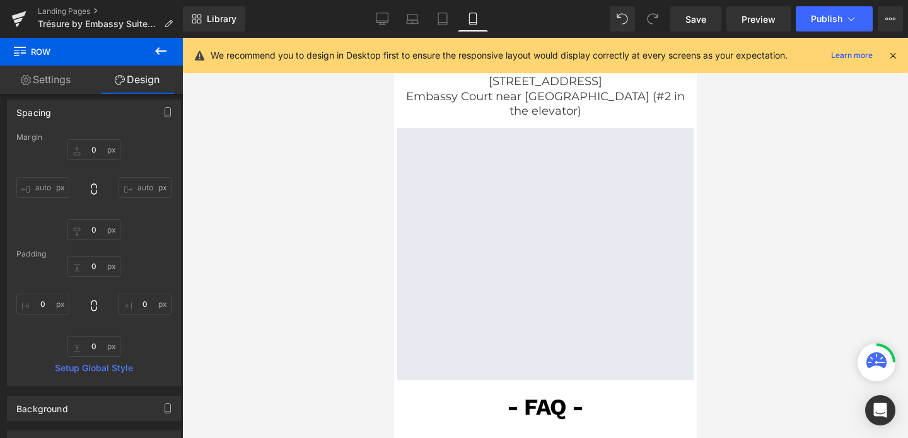
scroll to position [3300, 0]
